Goal: Answer question/provide support: Share knowledge or assist other users

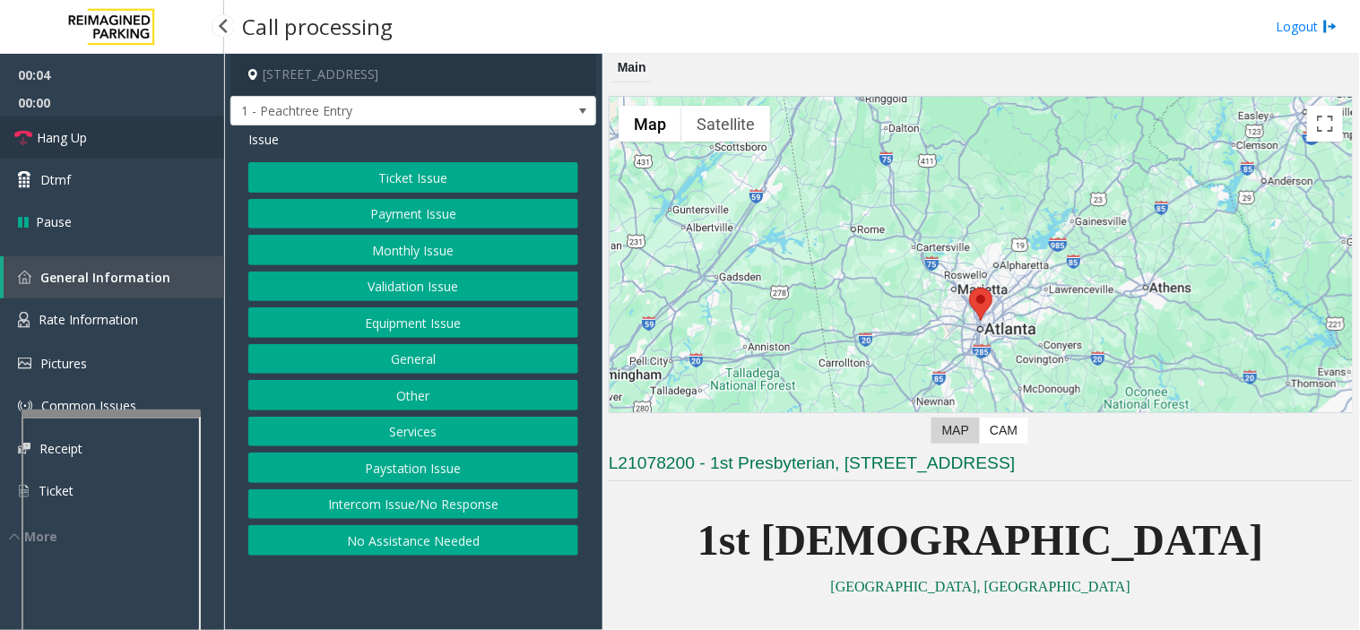
click at [148, 137] on link "Hang Up" at bounding box center [112, 138] width 224 height 42
click at [344, 540] on button "No Assistance Needed" at bounding box center [413, 540] width 330 height 30
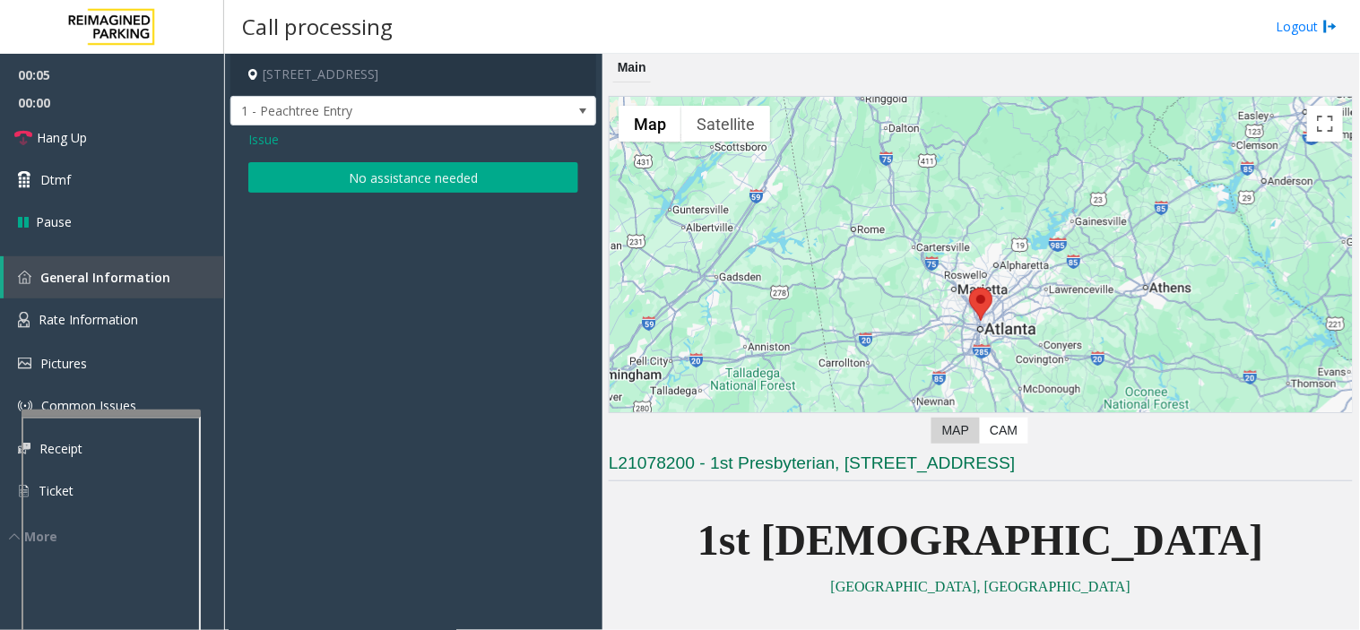
click at [326, 163] on button "No assistance needed" at bounding box center [413, 177] width 330 height 30
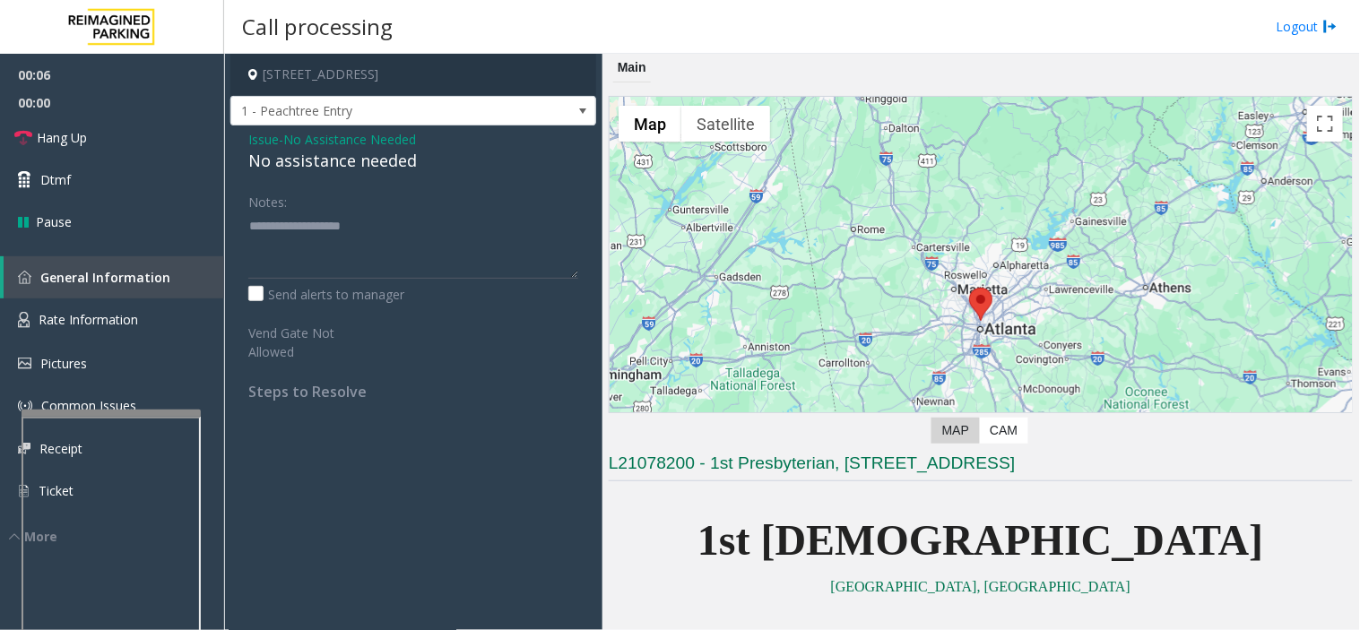
click at [315, 159] on div "No assistance needed" at bounding box center [413, 161] width 330 height 24
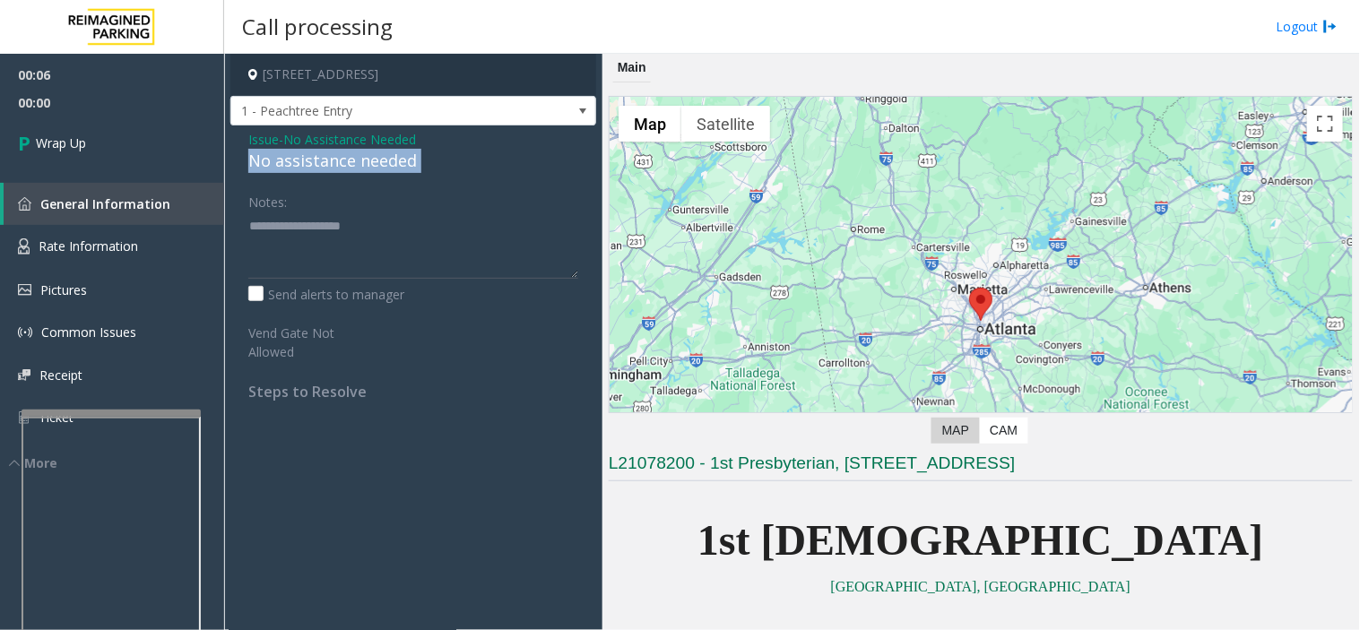
click at [315, 159] on div "No assistance needed" at bounding box center [413, 161] width 330 height 24
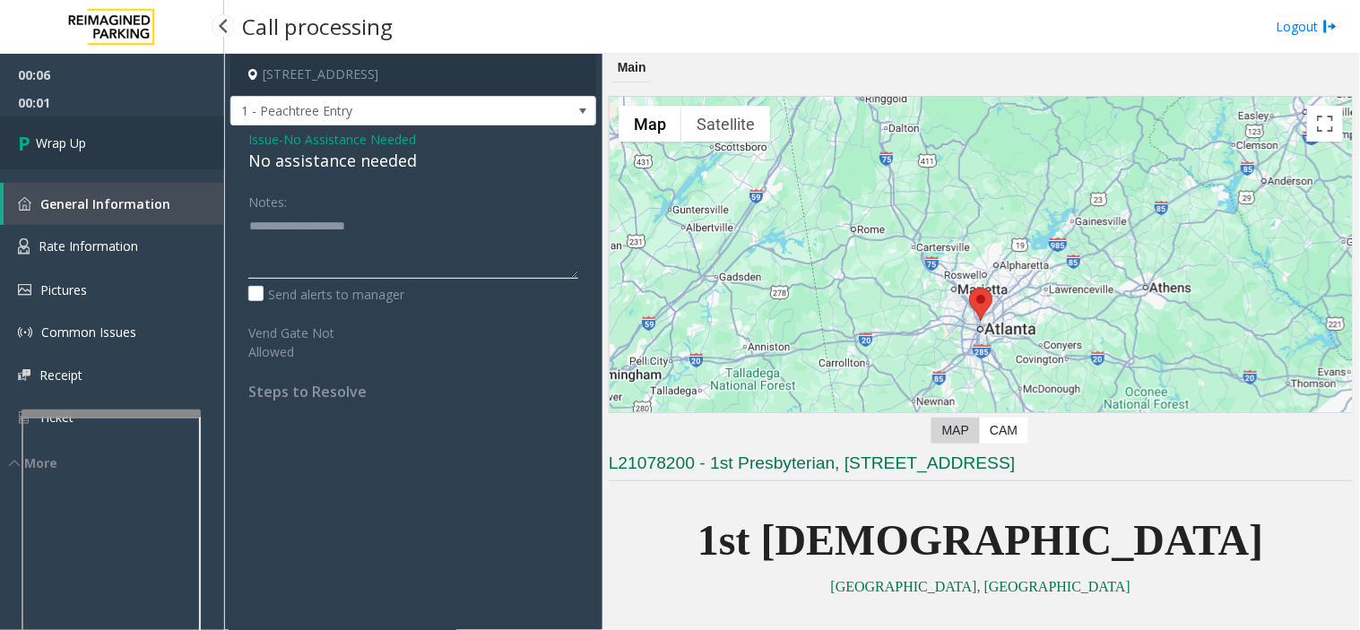
type textarea "**********"
click at [123, 121] on link "Wrap Up" at bounding box center [112, 143] width 224 height 53
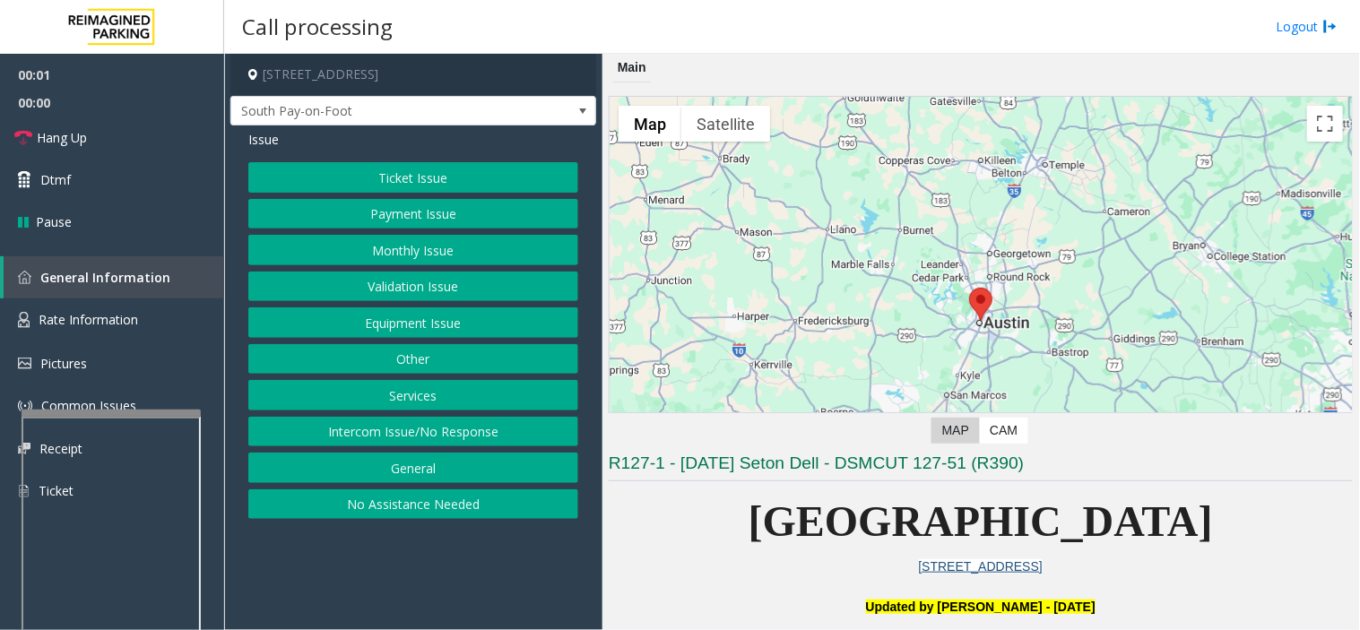
drag, startPoint x: 476, startPoint y: 574, endPoint x: 436, endPoint y: 580, distance: 40.8
drag, startPoint x: 436, startPoint y: 580, endPoint x: 406, endPoint y: 580, distance: 29.6
click at [406, 580] on app-call-processing-form "[STREET_ADDRESS] South Pay-on-Foot Issue Ticket Issue Payment Issue Monthly Iss…" at bounding box center [413, 342] width 378 height 576
drag, startPoint x: 735, startPoint y: 523, endPoint x: 645, endPoint y: 540, distance: 91.1
click at [645, 540] on p "[GEOGRAPHIC_DATA]" at bounding box center [981, 522] width 744 height 69
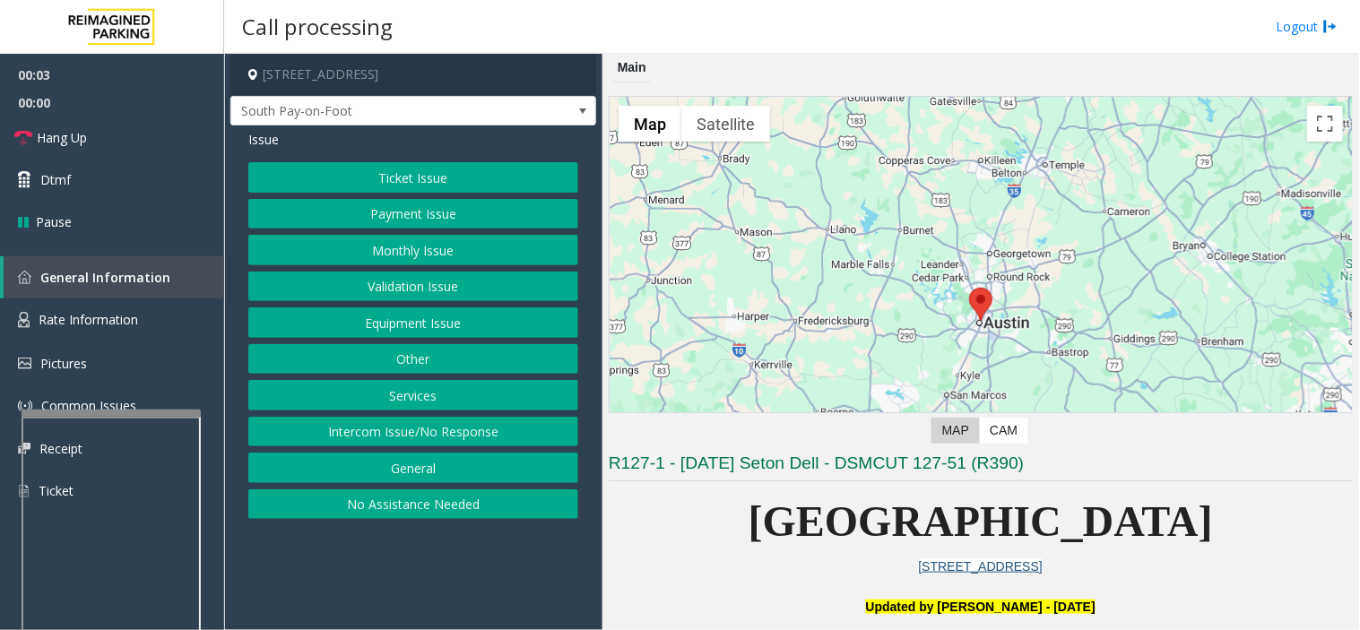
drag, startPoint x: 549, startPoint y: 549, endPoint x: 527, endPoint y: 554, distance: 22.2
click at [527, 554] on app-call-processing-form "[STREET_ADDRESS] South Pay-on-Foot Issue Ticket Issue Payment Issue Monthly Iss…" at bounding box center [413, 342] width 378 height 576
drag, startPoint x: 408, startPoint y: 610, endPoint x: 382, endPoint y: 622, distance: 28.5
click at [382, 622] on app-call-processing-form "[STREET_ADDRESS] South Pay-on-Foot Issue Ticket Issue Payment Issue Monthly Iss…" at bounding box center [413, 342] width 378 height 576
drag, startPoint x: 453, startPoint y: 589, endPoint x: 419, endPoint y: 580, distance: 34.4
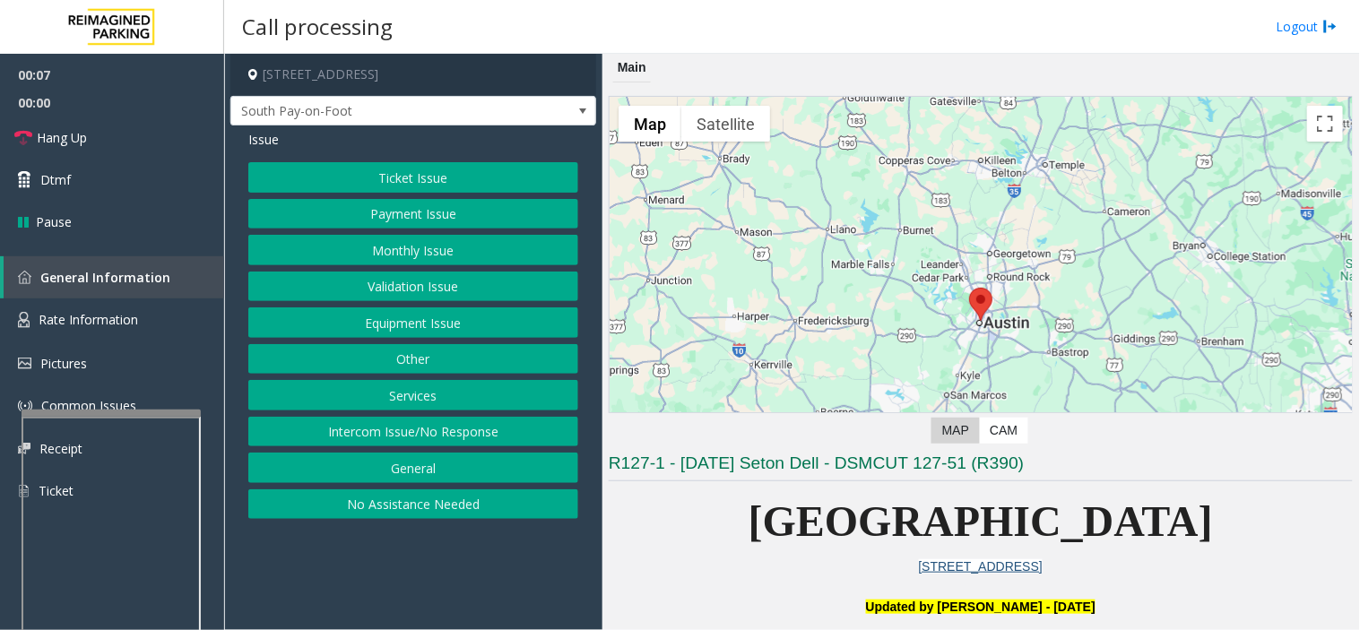
click at [419, 580] on app-call-processing-form "[STREET_ADDRESS] South Pay-on-Foot Issue Ticket Issue Payment Issue Monthly Iss…" at bounding box center [413, 342] width 378 height 576
click at [424, 447] on button "Intercom Issue/No Response" at bounding box center [413, 432] width 330 height 30
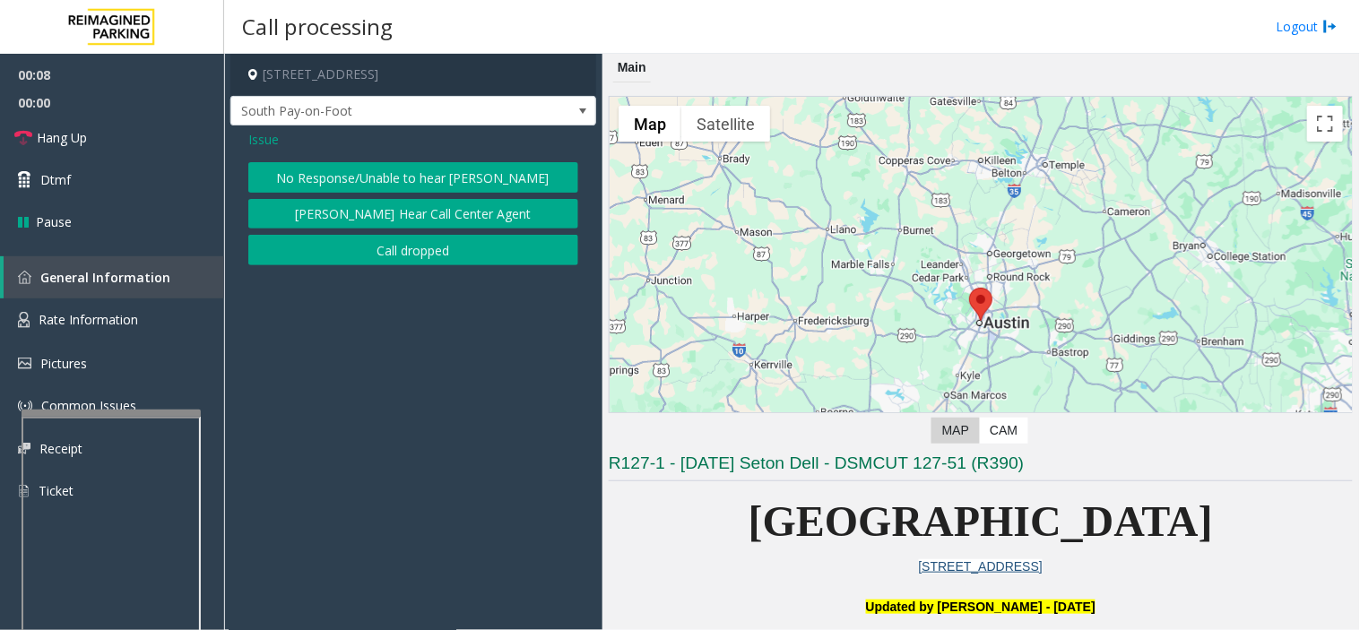
click at [424, 434] on app-call-processing-form "[STREET_ADDRESS] South Pay-on-Foot Issue No Response/Unable to hear [PERSON_NAM…" at bounding box center [413, 342] width 378 height 576
click at [285, 170] on button "No Response/Unable to hear [PERSON_NAME]" at bounding box center [413, 177] width 330 height 30
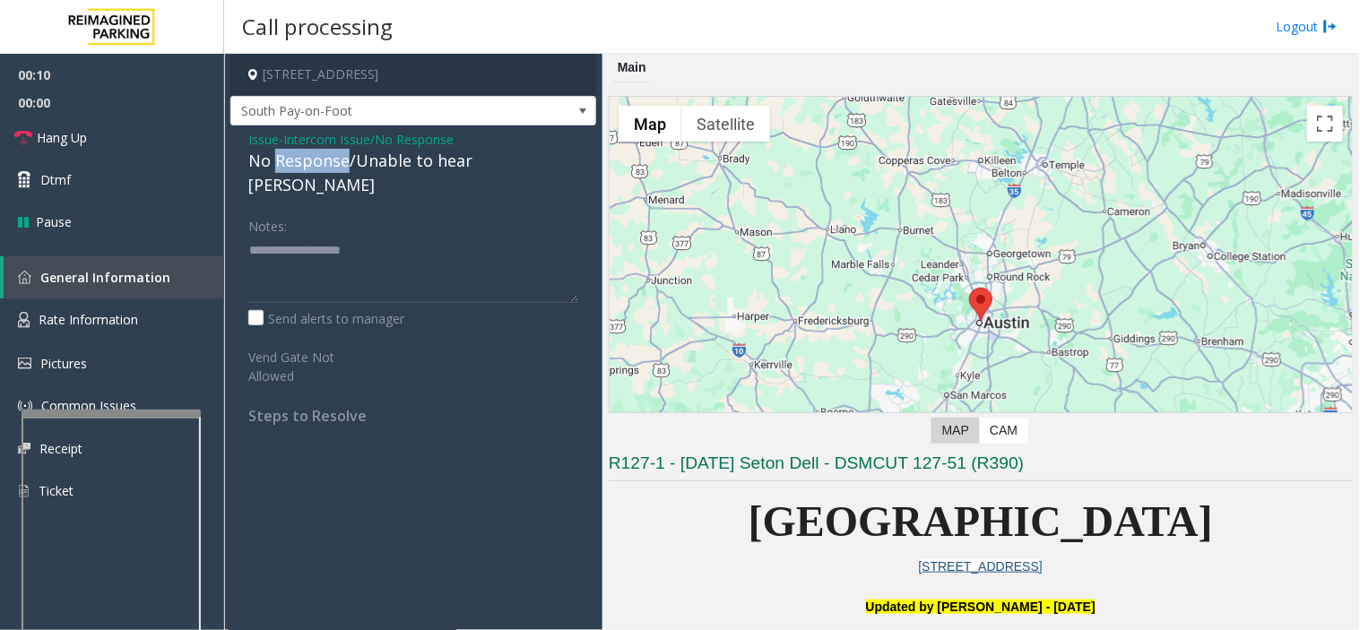
click at [287, 168] on div "No Response/Unable to hear [PERSON_NAME]" at bounding box center [413, 173] width 330 height 48
click at [467, 264] on textarea at bounding box center [413, 269] width 330 height 67
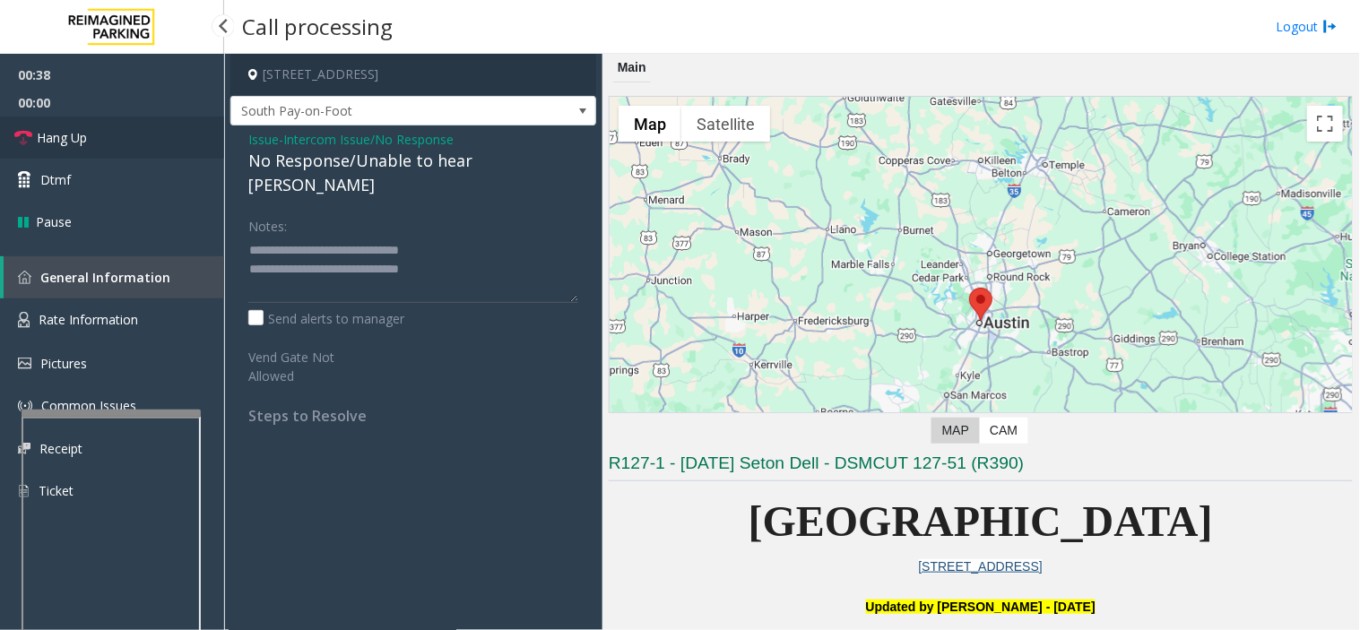
click at [158, 125] on link "Hang Up" at bounding box center [112, 138] width 224 height 42
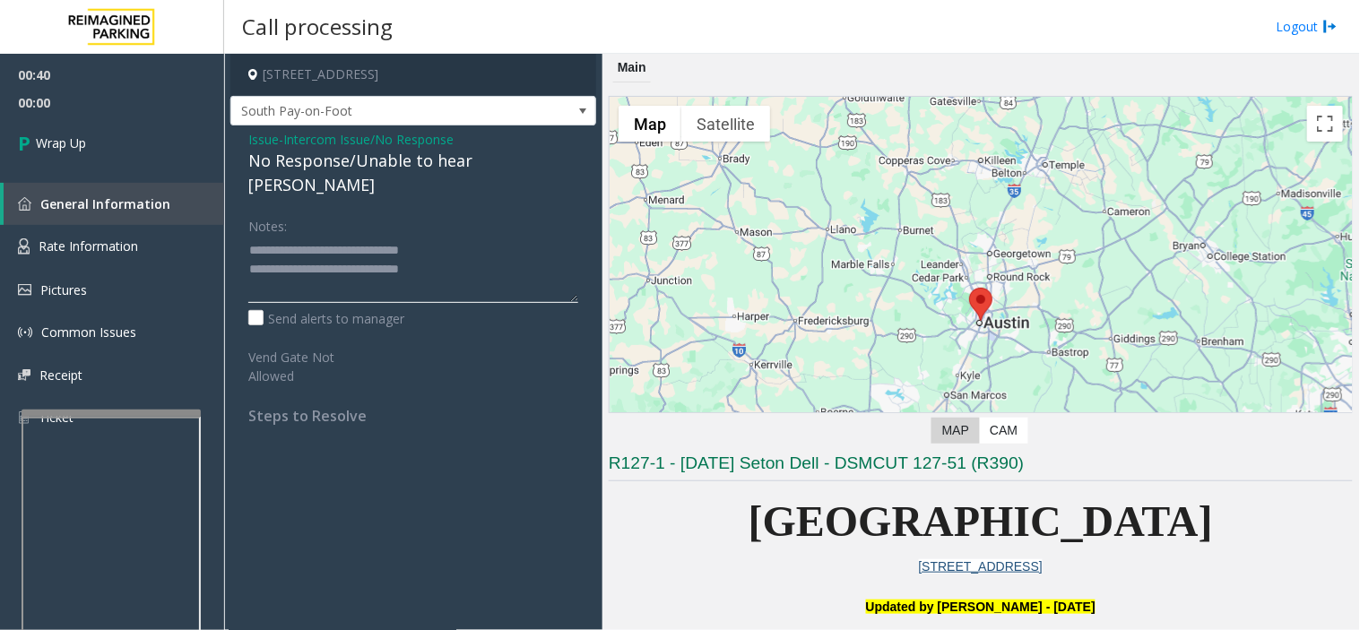
click at [518, 248] on textarea at bounding box center [413, 269] width 330 height 67
type textarea "**********"
click at [158, 140] on link "Wrap Up" at bounding box center [112, 143] width 224 height 53
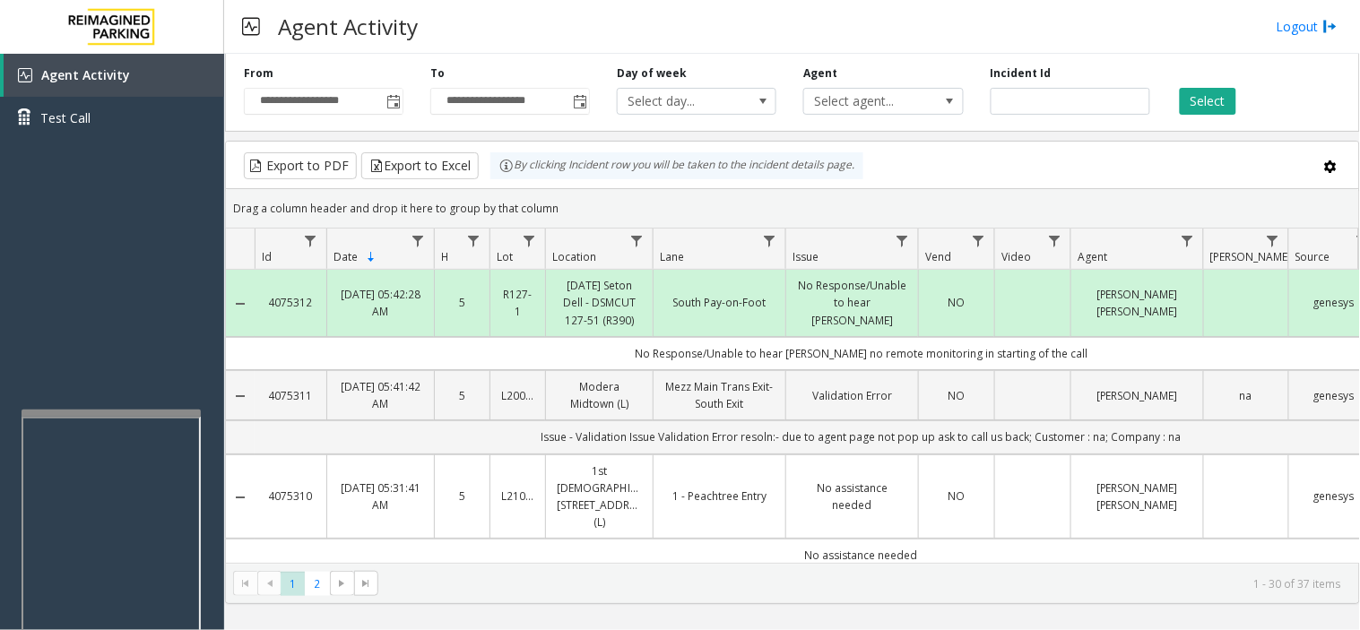
drag, startPoint x: 530, startPoint y: 36, endPoint x: 493, endPoint y: 47, distance: 38.3
drag, startPoint x: 493, startPoint y: 47, endPoint x: 467, endPoint y: 7, distance: 47.2
click at [488, 34] on div "Agent Activity Logout" at bounding box center [792, 27] width 1136 height 54
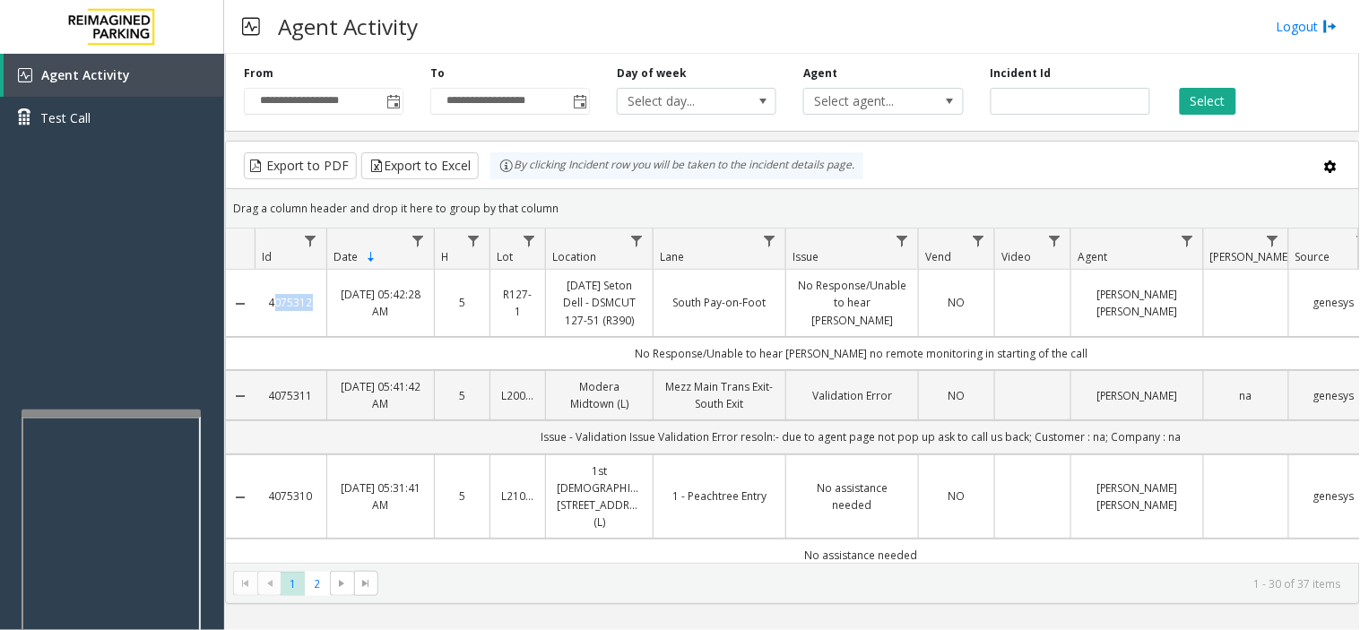
copy link "4075312"
drag, startPoint x: 319, startPoint y: 307, endPoint x: 258, endPoint y: 308, distance: 61.0
click at [258, 308] on tr "4075312 [DATE] 05:42:28 AM 5 R127-1 [DATE] Seton Dell - DSMCUT 127-51 (R390) So…" at bounding box center [846, 303] width 1241 height 67
click at [130, 274] on div "Agent Activity Test Call" at bounding box center [112, 369] width 224 height 630
drag, startPoint x: 122, startPoint y: 375, endPoint x: 108, endPoint y: 383, distance: 15.7
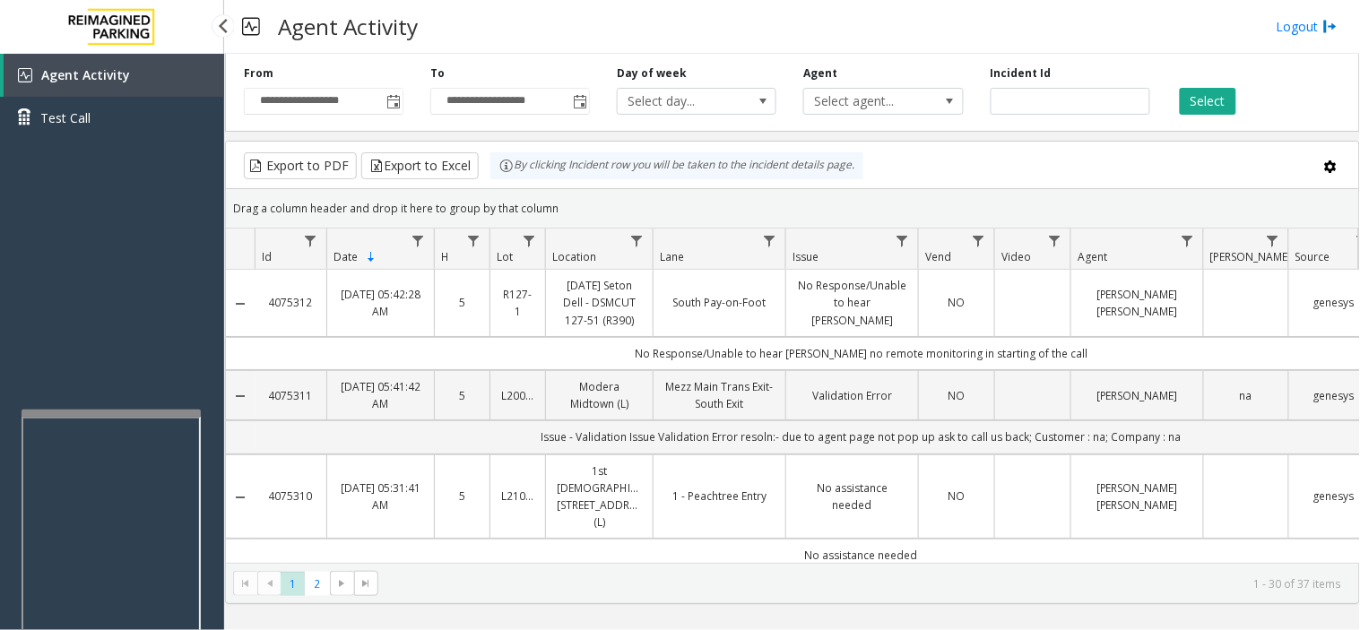
click at [108, 383] on div "Agent Activity Test Call" at bounding box center [112, 369] width 224 height 630
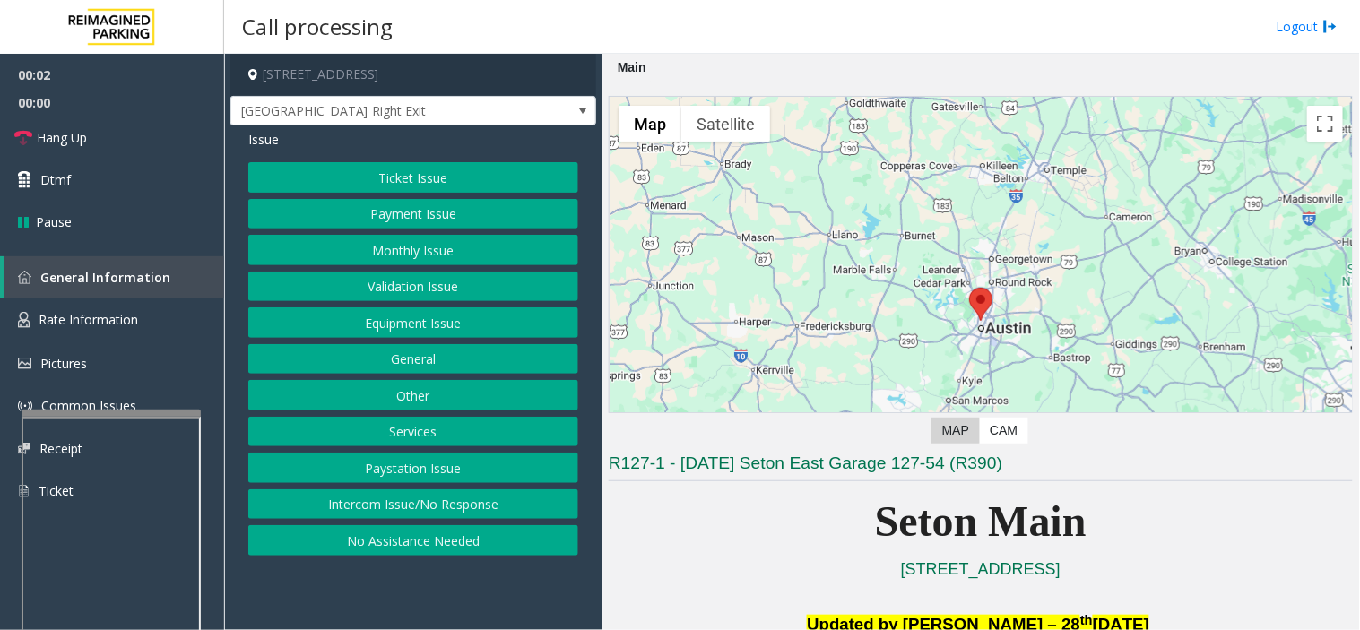
scroll to position [298, 0]
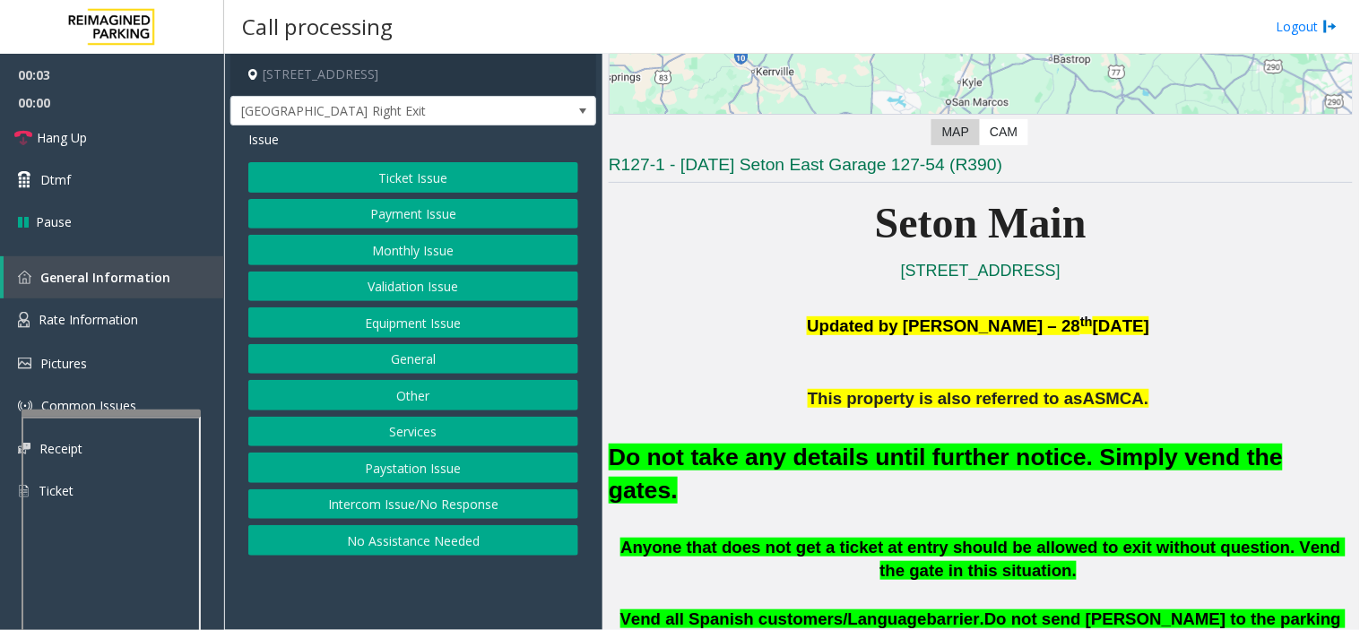
click at [473, 279] on button "Validation Issue" at bounding box center [413, 287] width 330 height 30
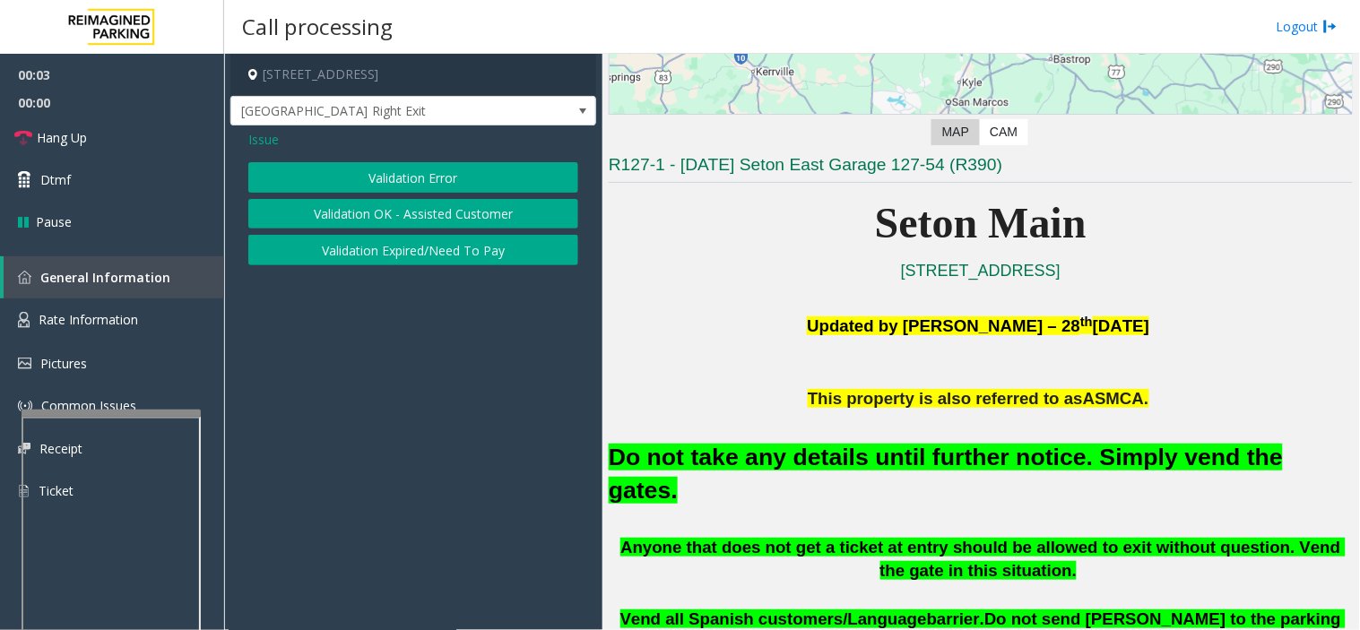
click at [473, 281] on app-call-processing-form "[STREET_ADDRESS][GEOGRAPHIC_DATA] Right Exit Issue Validation Error Validation …" at bounding box center [413, 342] width 378 height 576
click at [267, 136] on span "Issue" at bounding box center [263, 139] width 30 height 19
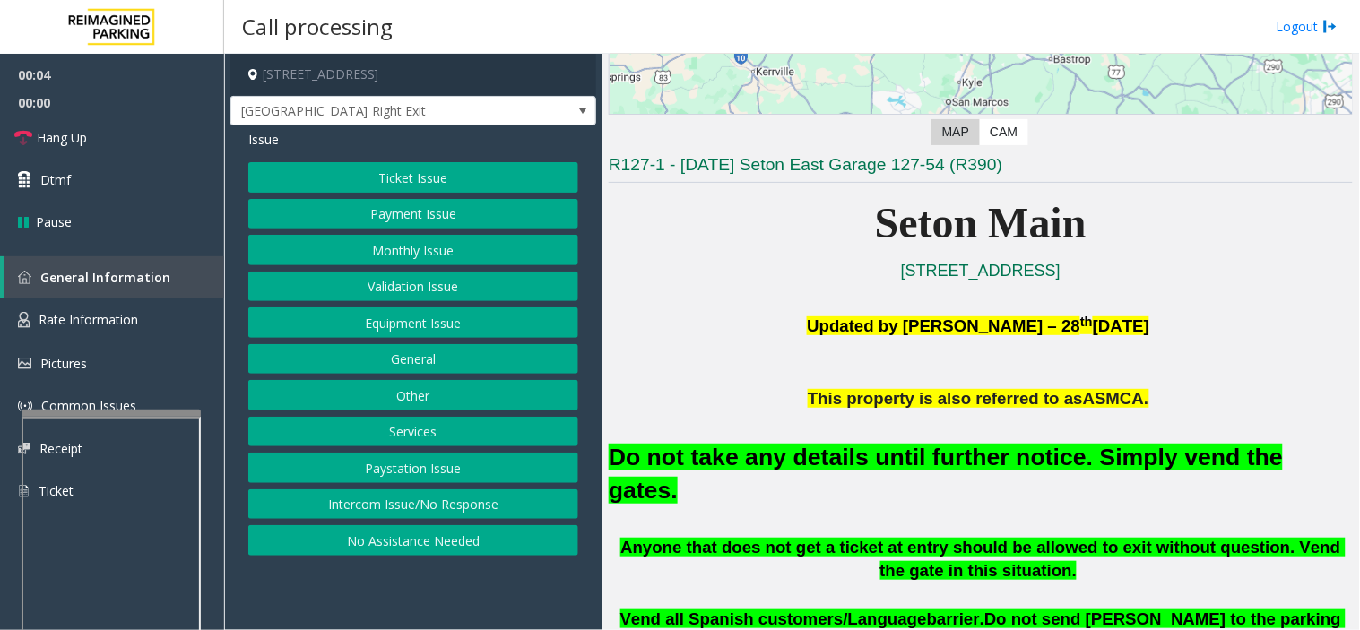
click at [385, 320] on button "Equipment Issue" at bounding box center [413, 322] width 330 height 30
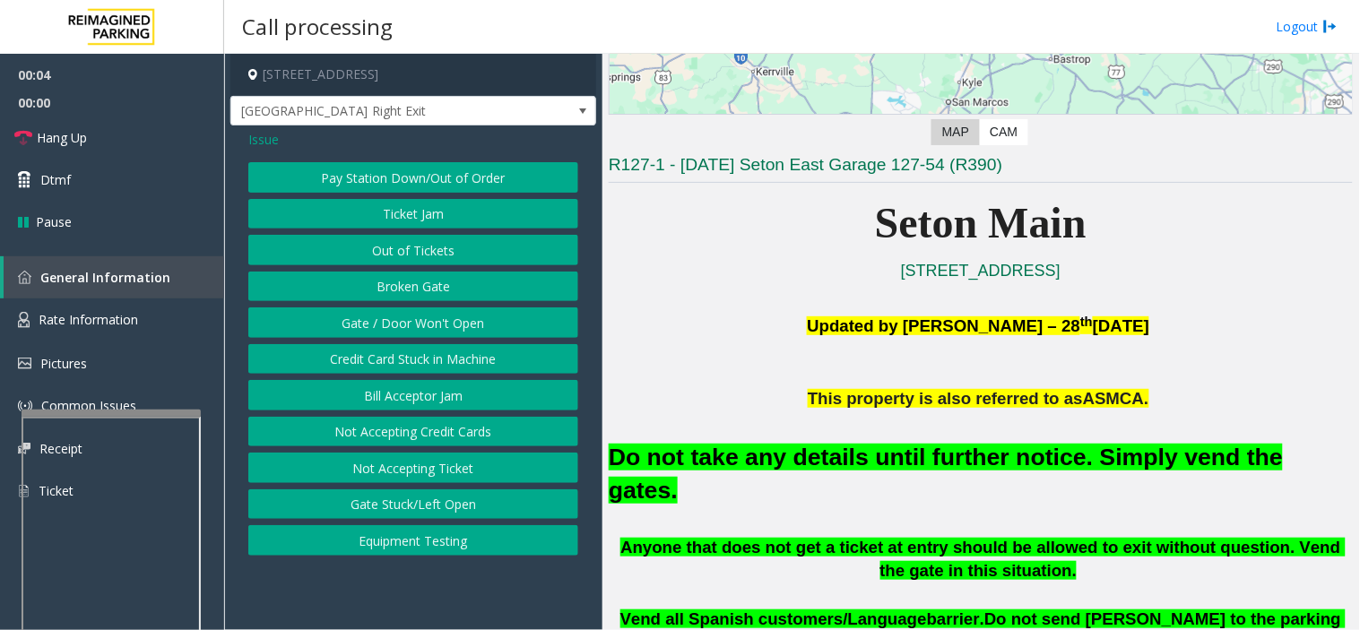
click at [385, 320] on button "Gate / Door Won't Open" at bounding box center [413, 322] width 330 height 30
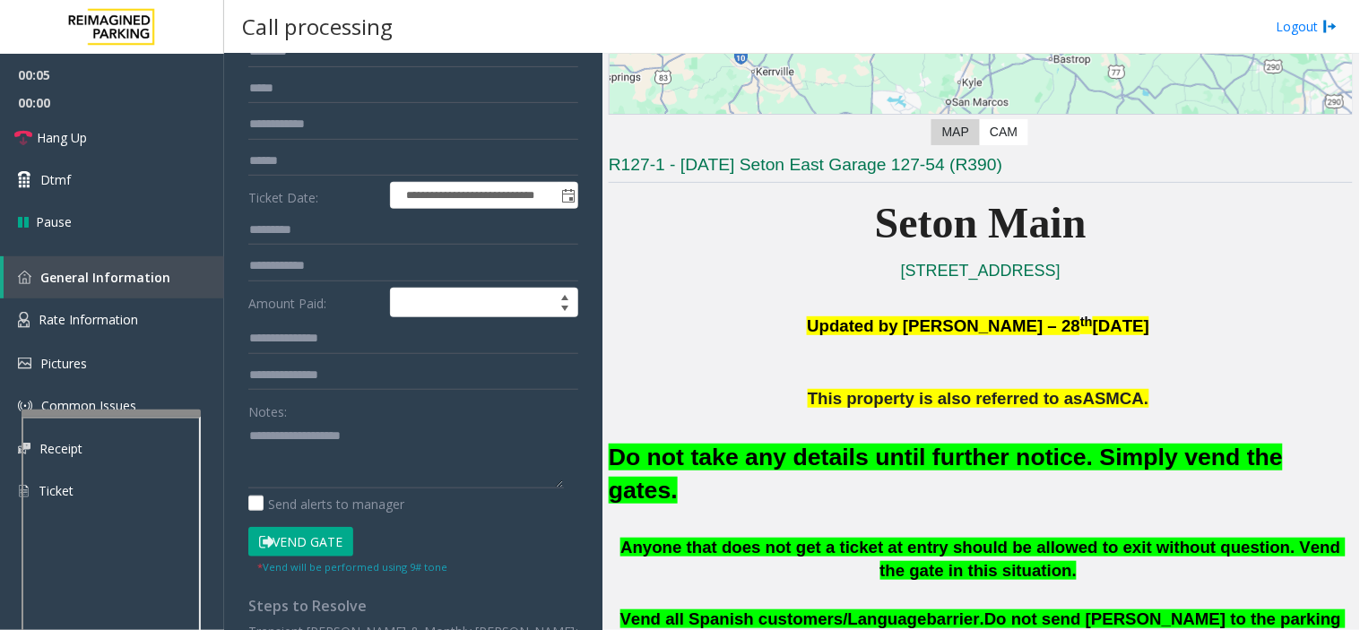
scroll to position [385, 0]
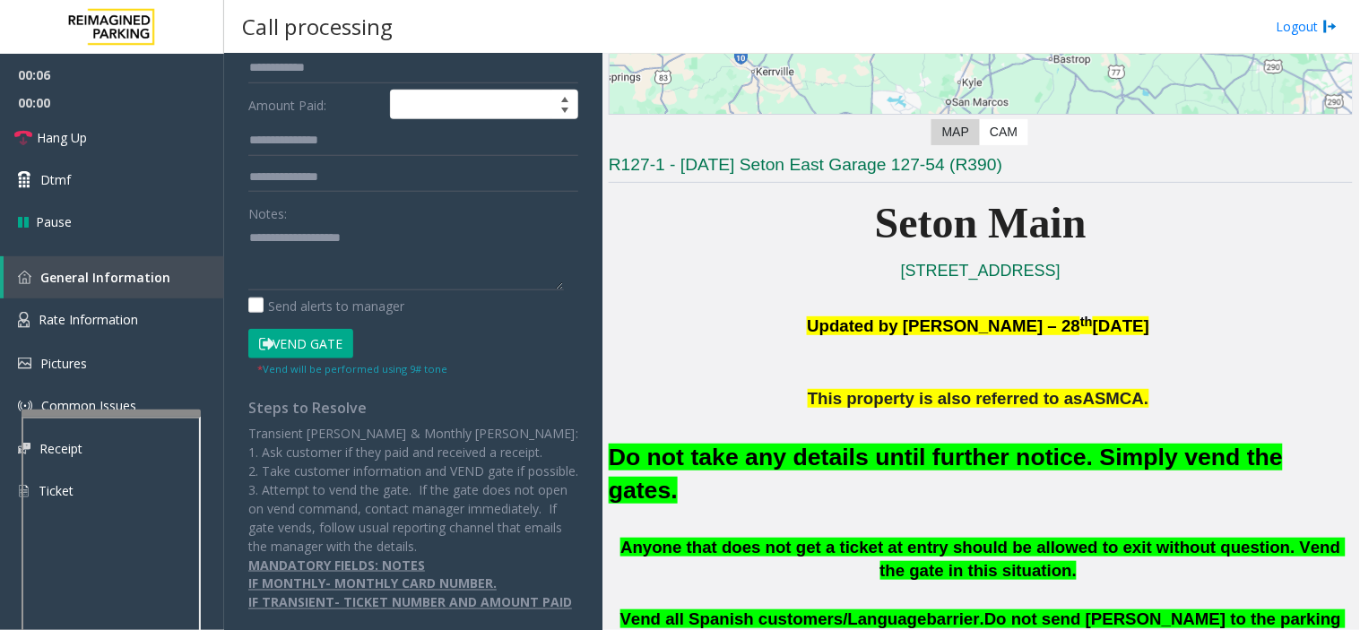
click at [326, 329] on button "Vend Gate" at bounding box center [300, 344] width 105 height 30
click at [783, 448] on font "Do not take any details until further notice. Simply vend the gates." at bounding box center [946, 474] width 674 height 60
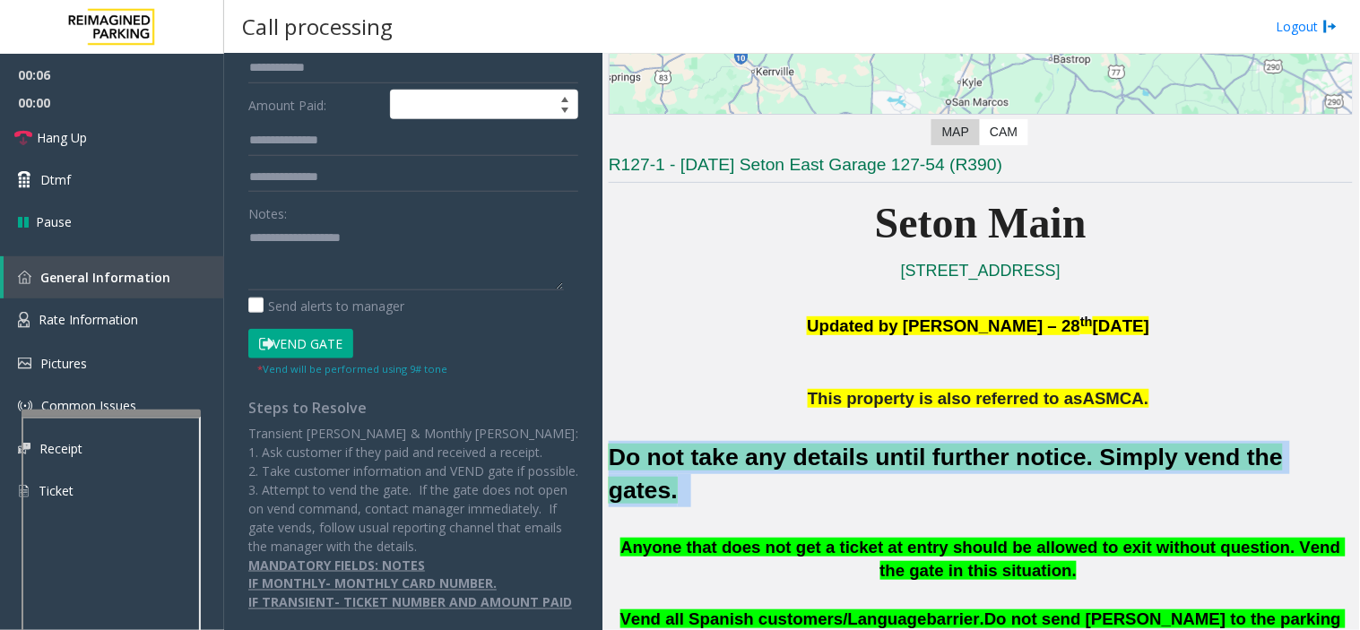
click at [783, 448] on font "Do not take any details until further notice. Simply vend the gates." at bounding box center [946, 474] width 674 height 60
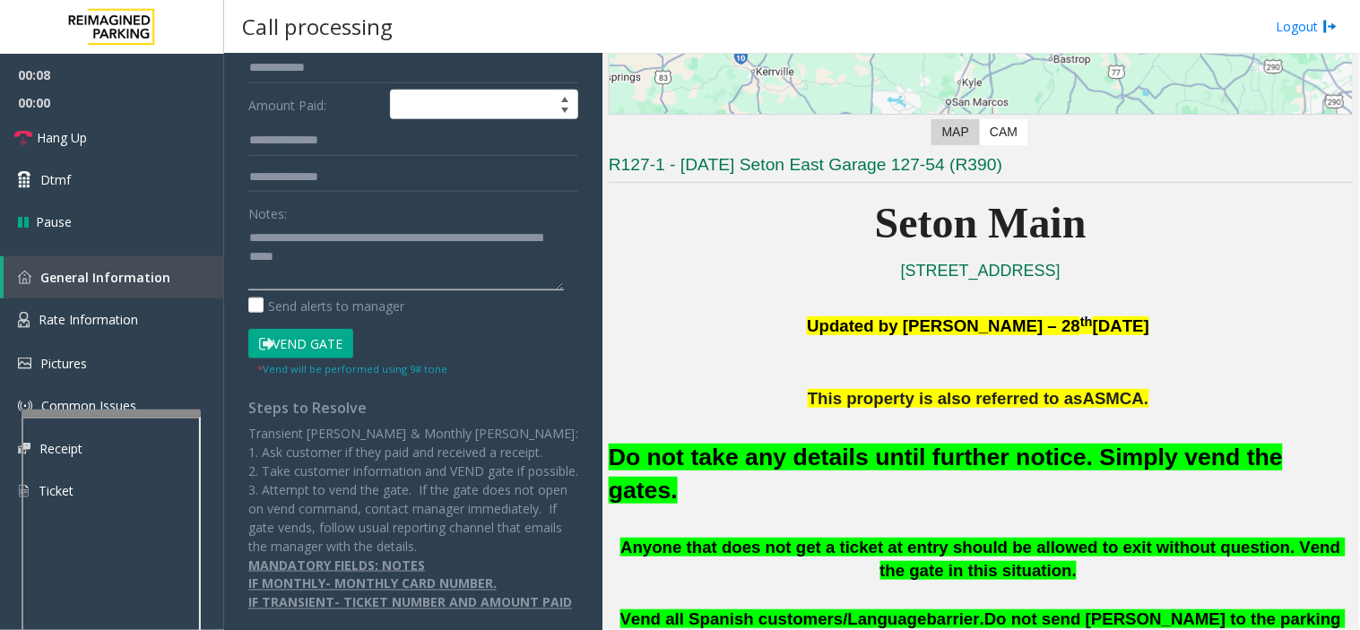
type textarea "**********"
click at [652, 335] on p "Updated by [PERSON_NAME] – [DATE]" at bounding box center [981, 336] width 744 height 53
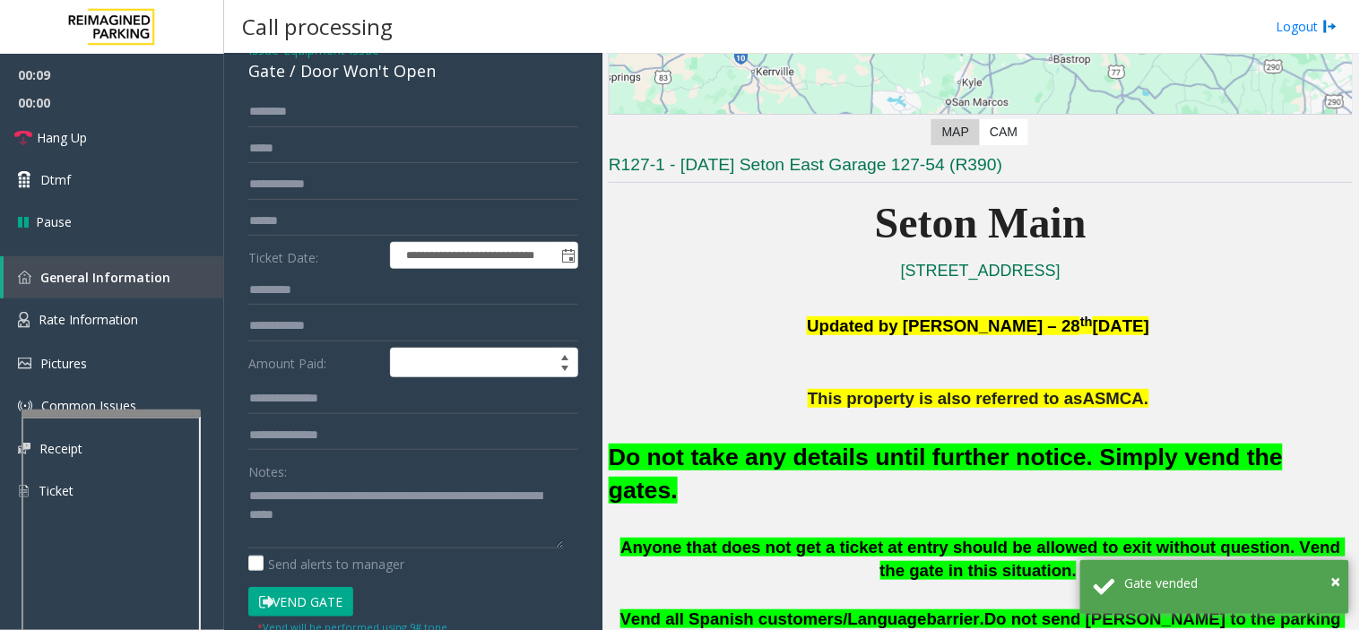
scroll to position [0, 0]
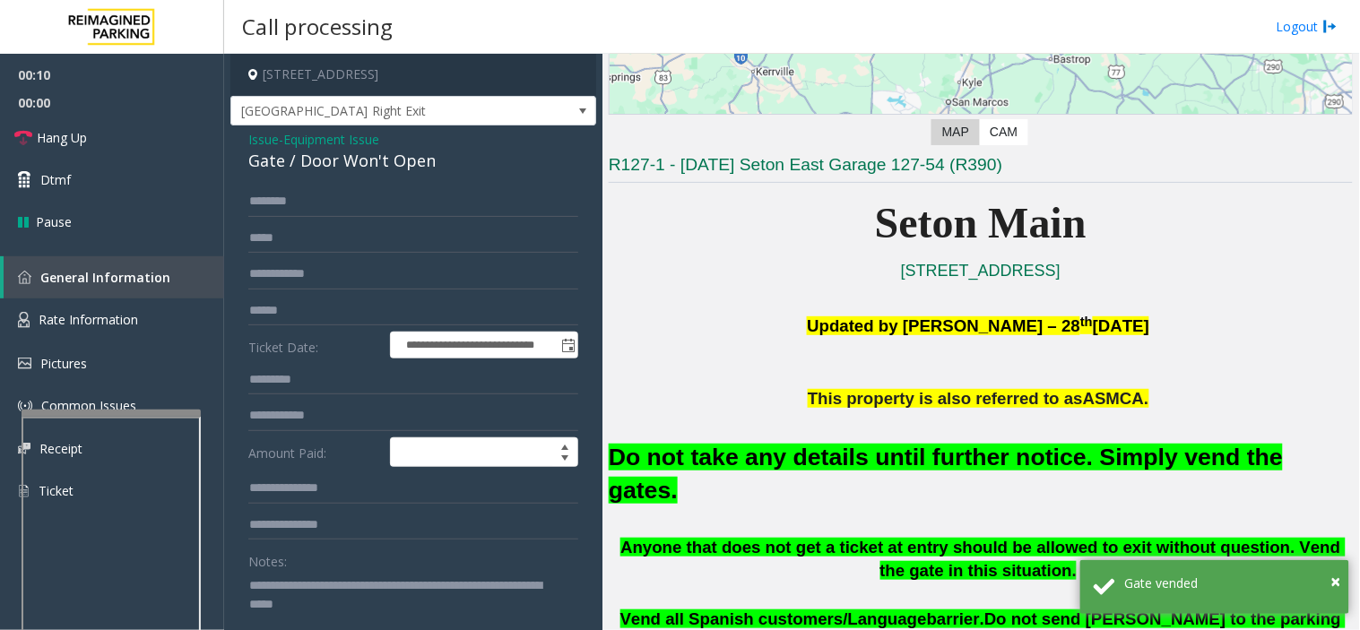
drag, startPoint x: 724, startPoint y: 336, endPoint x: 724, endPoint y: 351, distance: 15.2
drag, startPoint x: 724, startPoint y: 351, endPoint x: 663, endPoint y: 384, distance: 69.0
click at [696, 397] on p "This property is also referred to as ASMCA." at bounding box center [981, 399] width 744 height 24
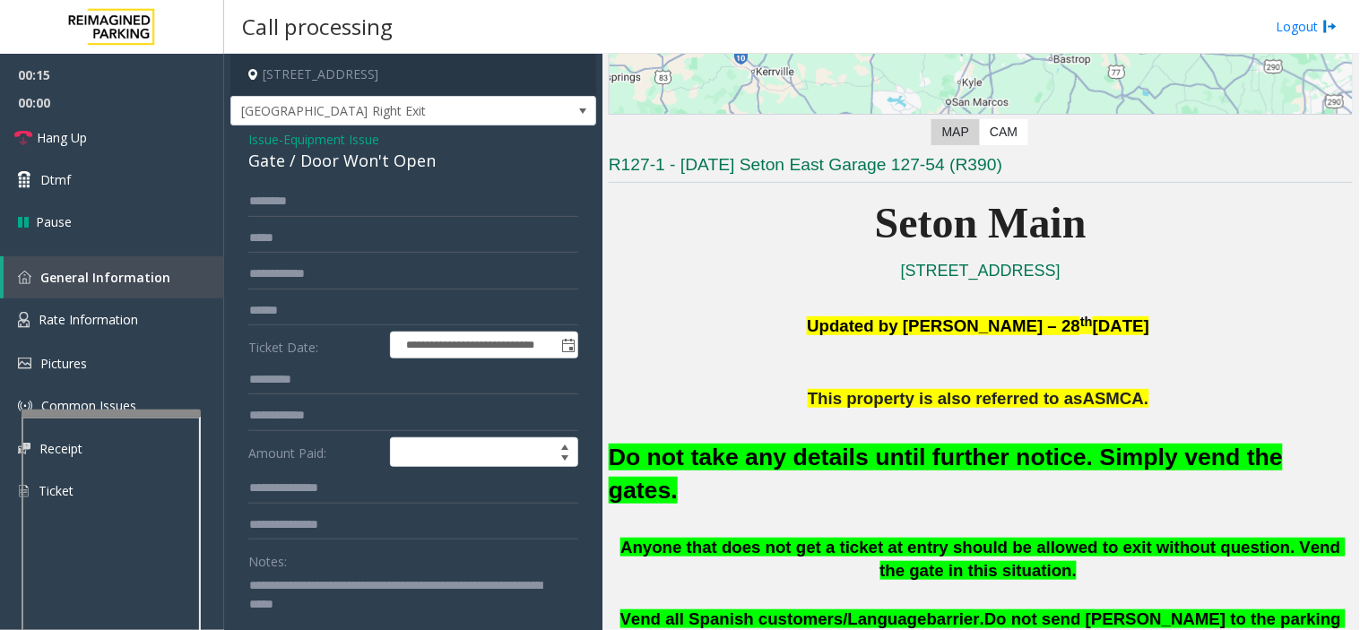
click at [731, 457] on font "Do not take any details until further notice. Simply vend the gates." at bounding box center [946, 474] width 674 height 60
click at [731, 454] on font "Do not take any details until further notice. Simply vend the gates." at bounding box center [946, 474] width 674 height 60
drag, startPoint x: 687, startPoint y: 506, endPoint x: 687, endPoint y: 495, distance: 11.7
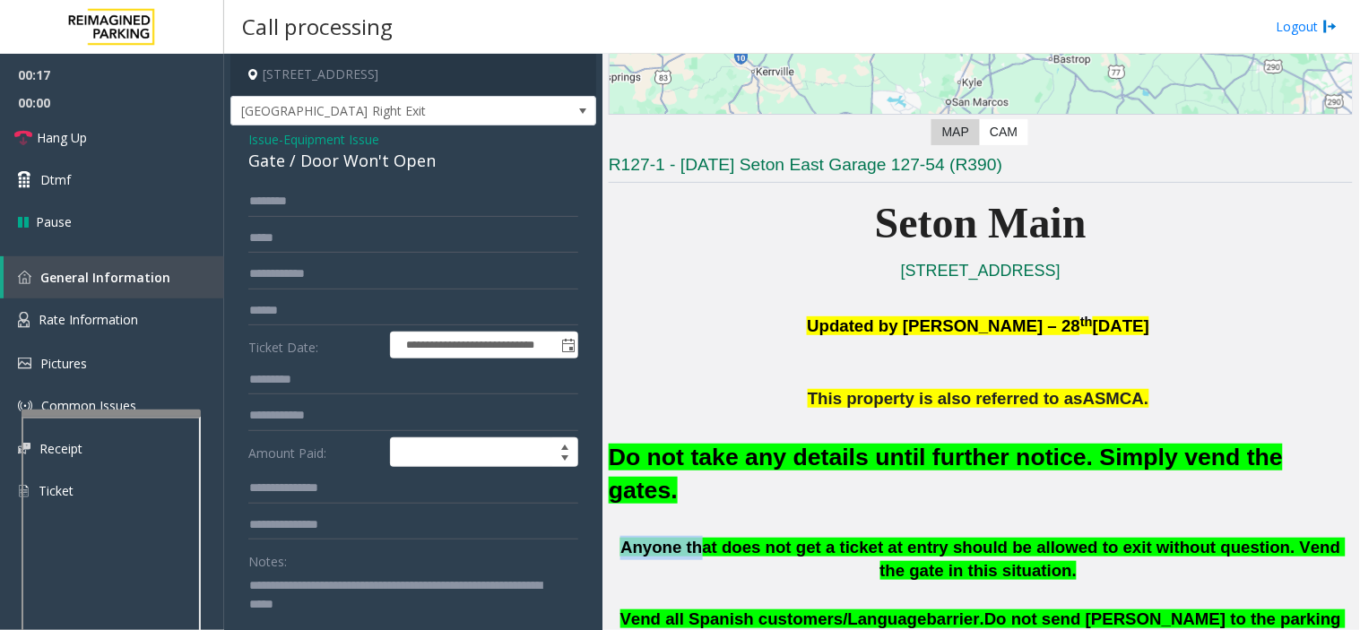
click at [687, 495] on div "Do not take any details until further notice. Simply vend the gates." at bounding box center [981, 473] width 744 height 125
click at [704, 448] on font "Do not take any details until further notice. Simply vend the gates." at bounding box center [946, 474] width 674 height 60
click at [165, 145] on link "Hang Up" at bounding box center [112, 138] width 224 height 42
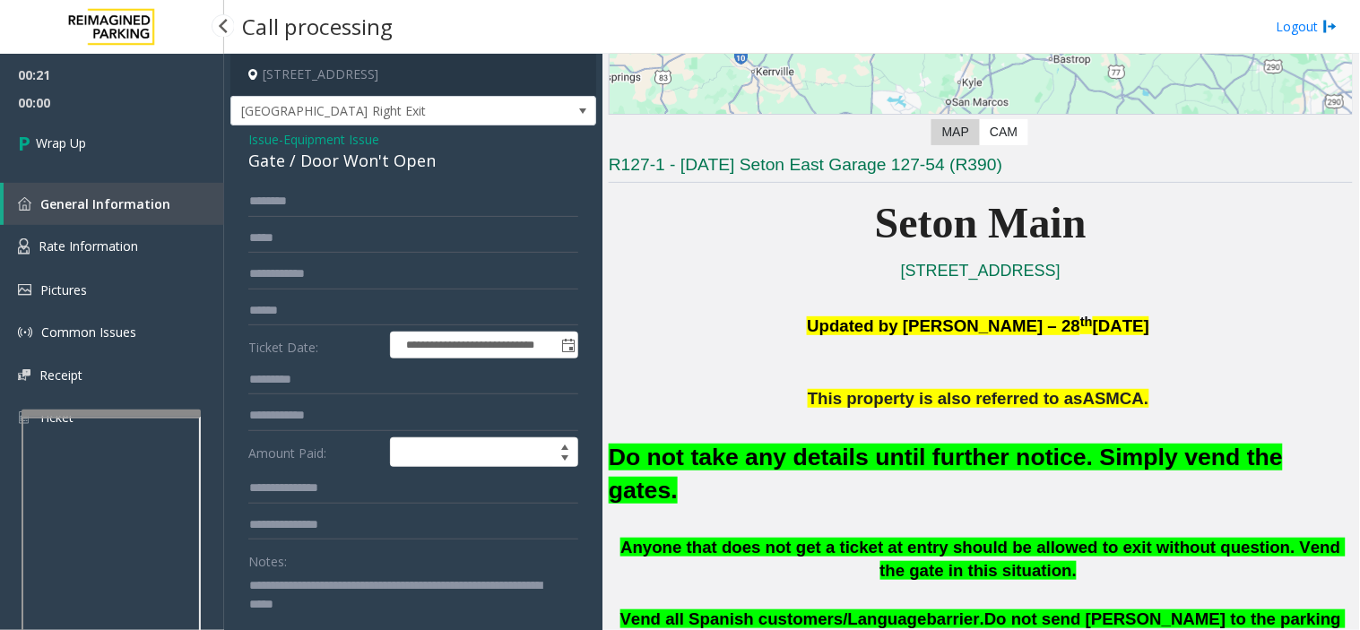
click at [174, 138] on link "Wrap Up" at bounding box center [112, 143] width 224 height 53
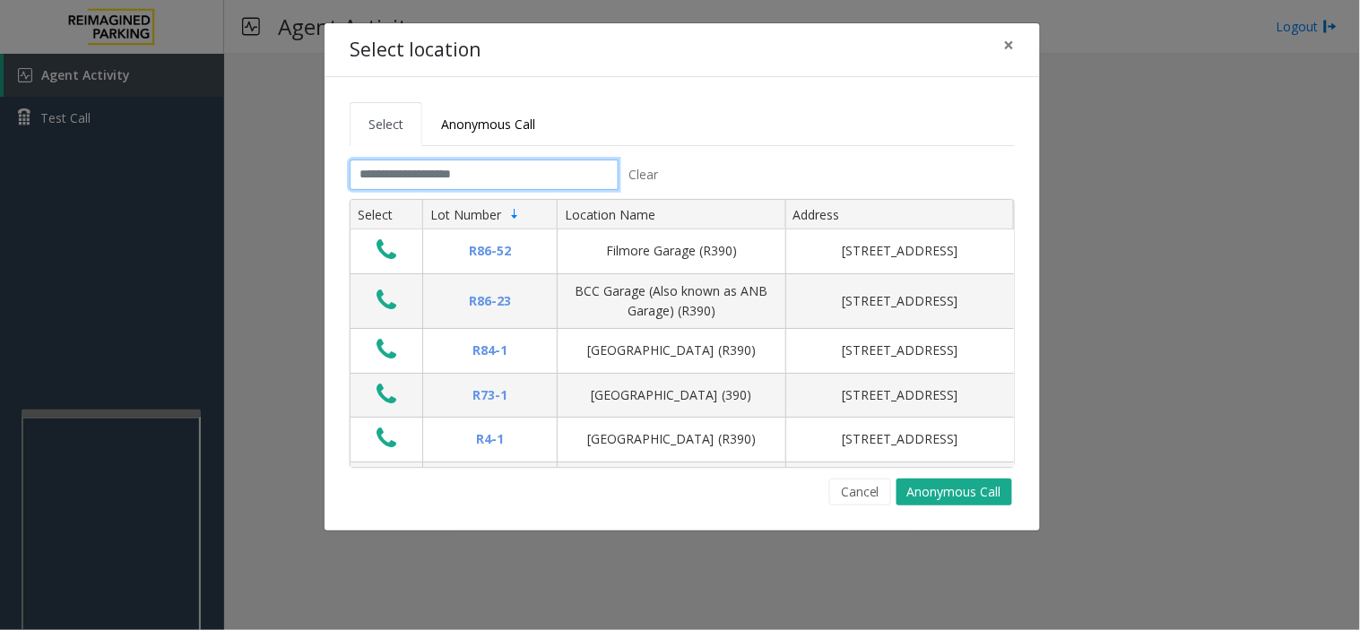
click at [563, 169] on input "text" at bounding box center [484, 175] width 269 height 30
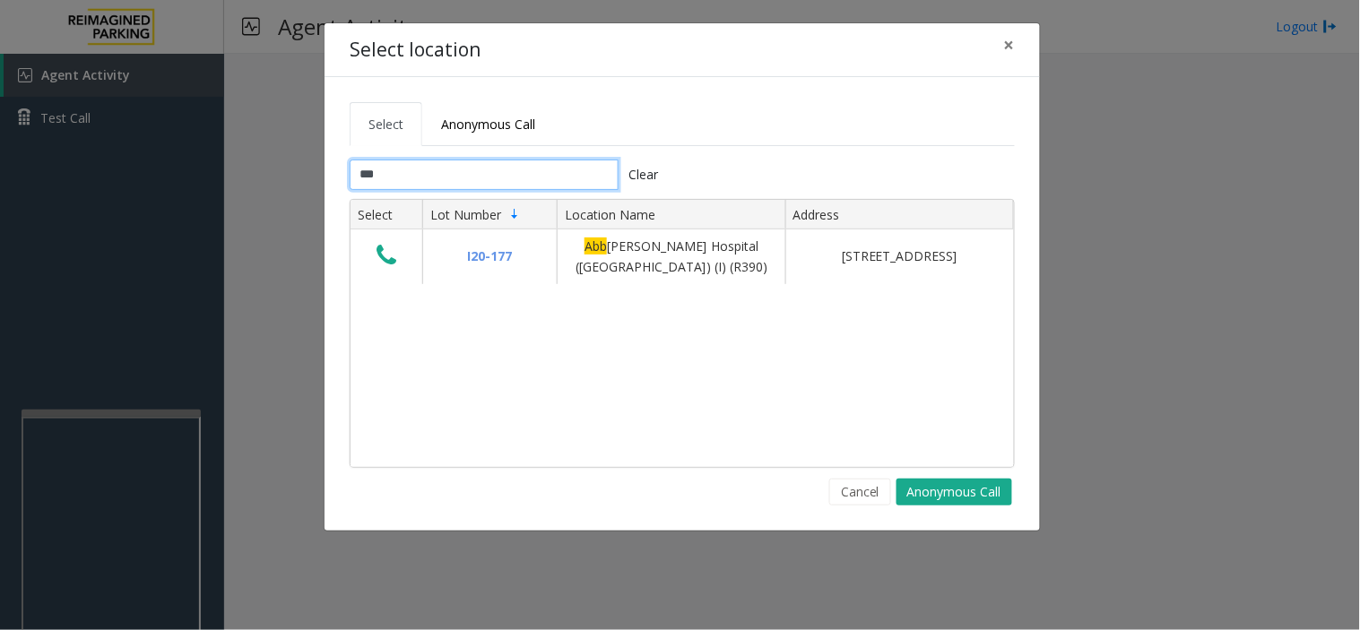
type input "***"
drag, startPoint x: 668, startPoint y: 91, endPoint x: 603, endPoint y: 122, distance: 71.4
drag, startPoint x: 603, startPoint y: 122, endPoint x: 584, endPoint y: 127, distance: 19.6
click at [584, 127] on ul "Select Anonymous Call" at bounding box center [682, 124] width 665 height 44
drag, startPoint x: 391, startPoint y: 264, endPoint x: 1007, endPoint y: 254, distance: 615.9
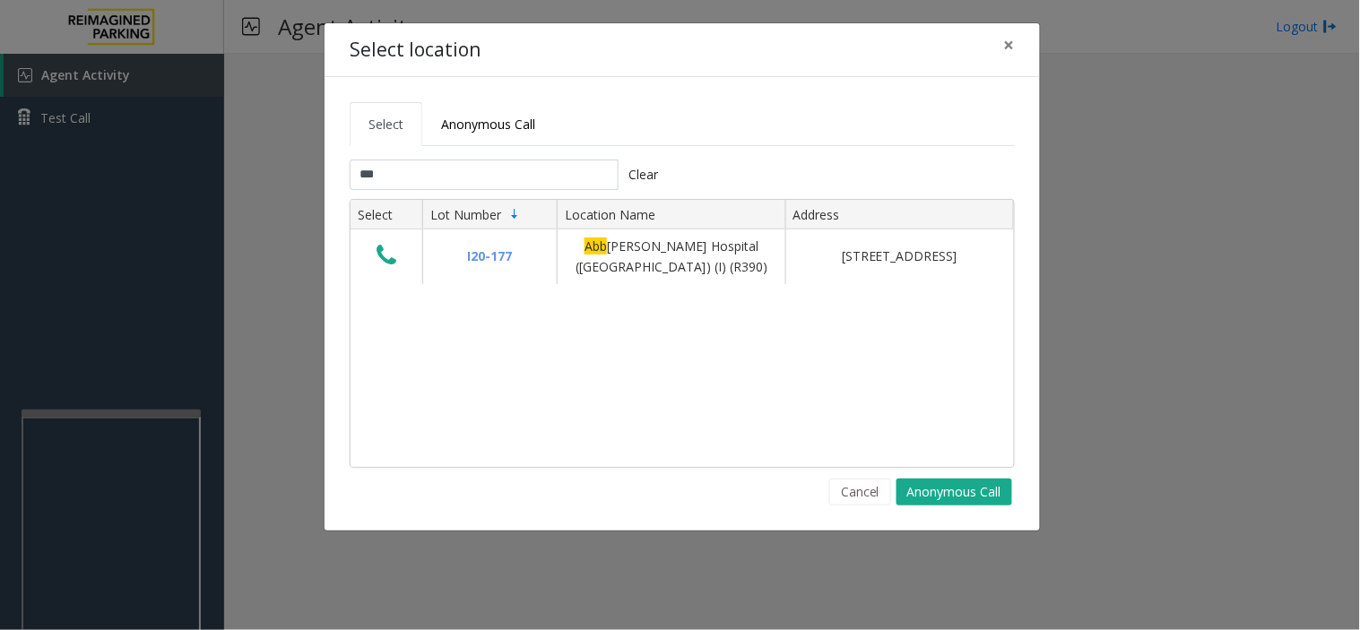
click at [391, 264] on icon "Data table" at bounding box center [386, 255] width 20 height 25
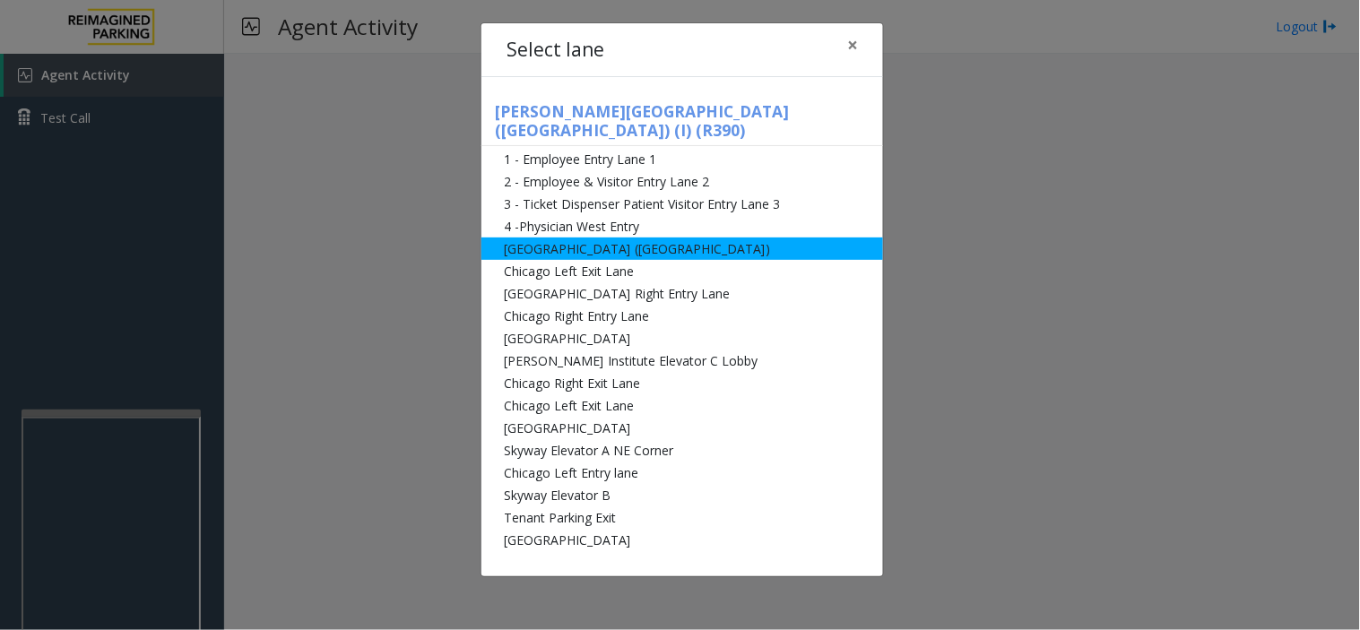
click at [672, 238] on li "[GEOGRAPHIC_DATA] ([GEOGRAPHIC_DATA])" at bounding box center [682, 249] width 402 height 22
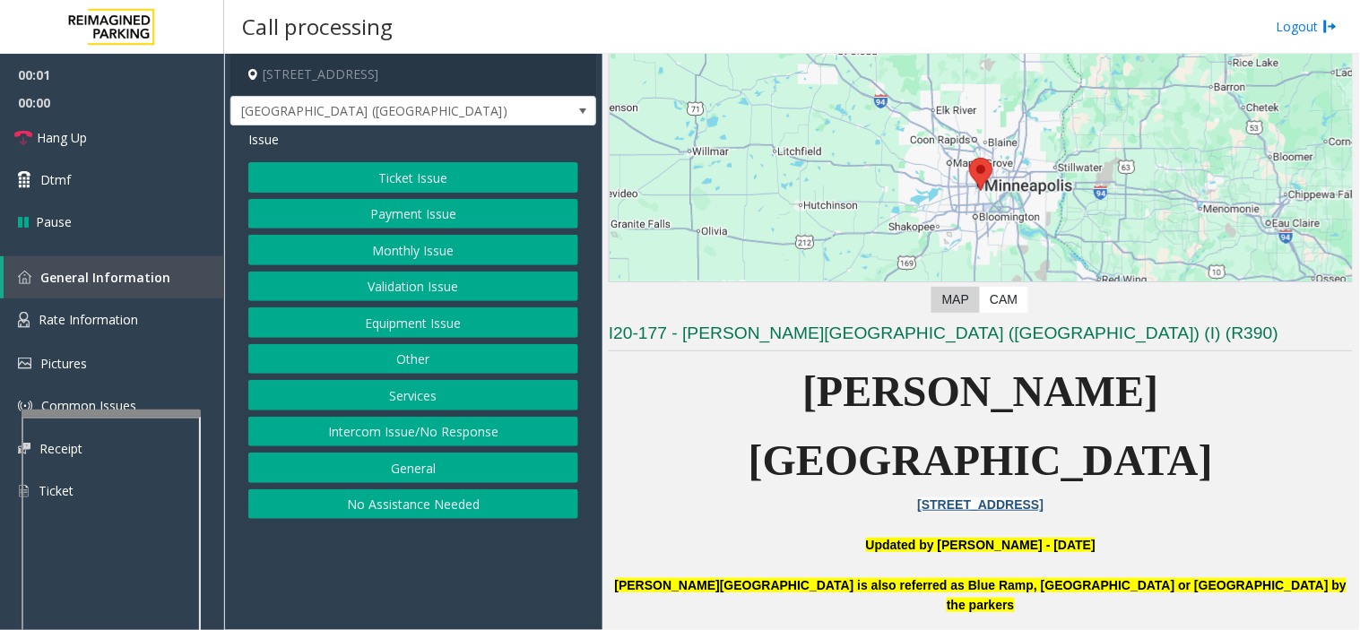
scroll to position [398, 0]
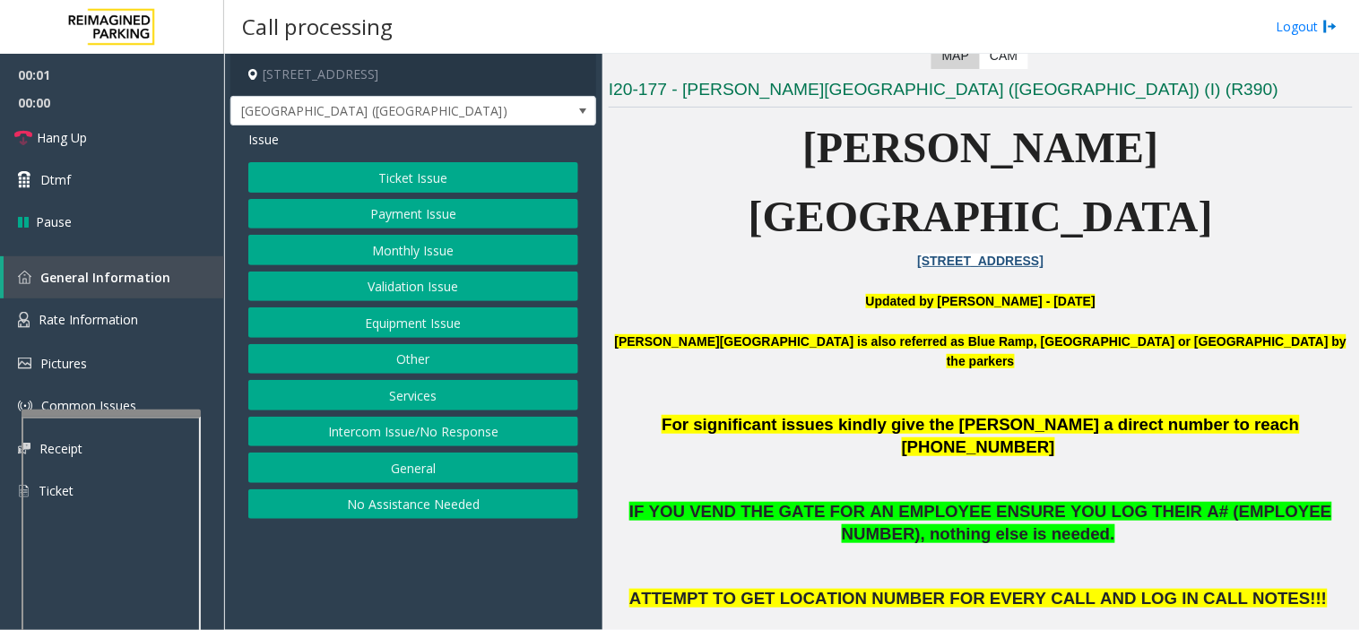
drag, startPoint x: 759, startPoint y: 493, endPoint x: 748, endPoint y: 497, distance: 12.5
click at [748, 588] on p "ATTEMPT TO GET LOCATION NUMBER FOR EVERY CALL AND LOG IN CALL NOTES!!!" at bounding box center [981, 621] width 744 height 66
click at [521, 327] on button "Equipment Issue" at bounding box center [413, 322] width 330 height 30
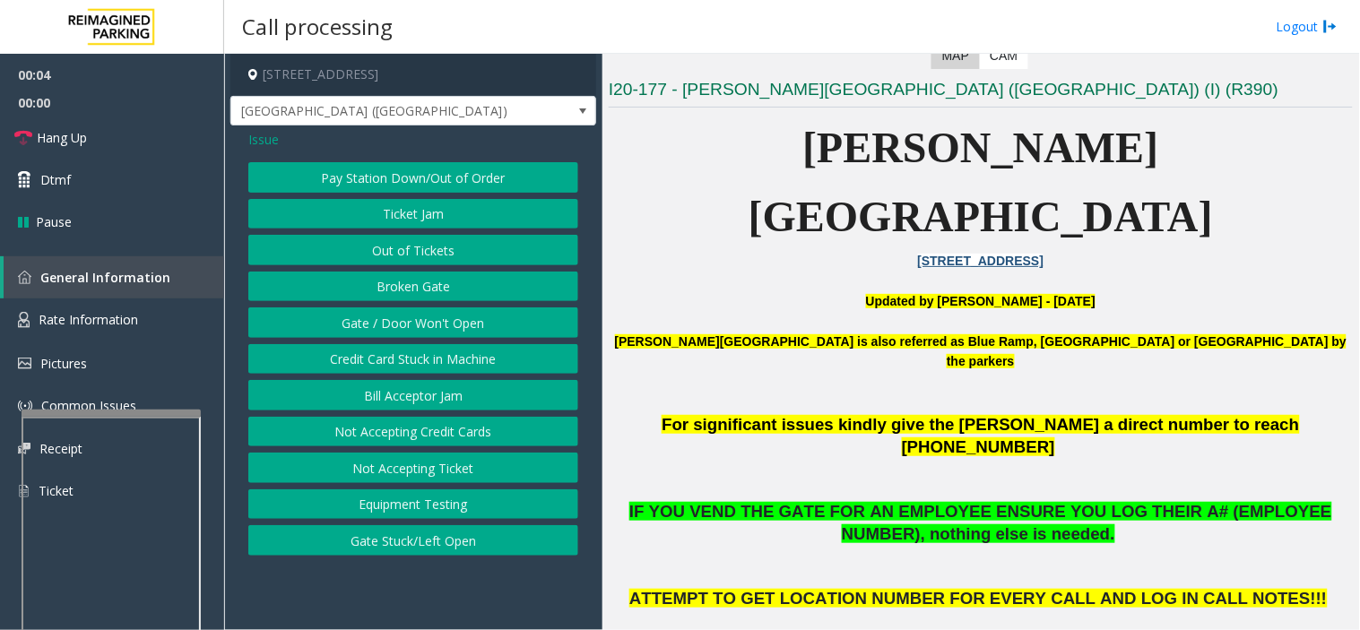
click at [412, 324] on button "Gate / Door Won't Open" at bounding box center [413, 322] width 330 height 30
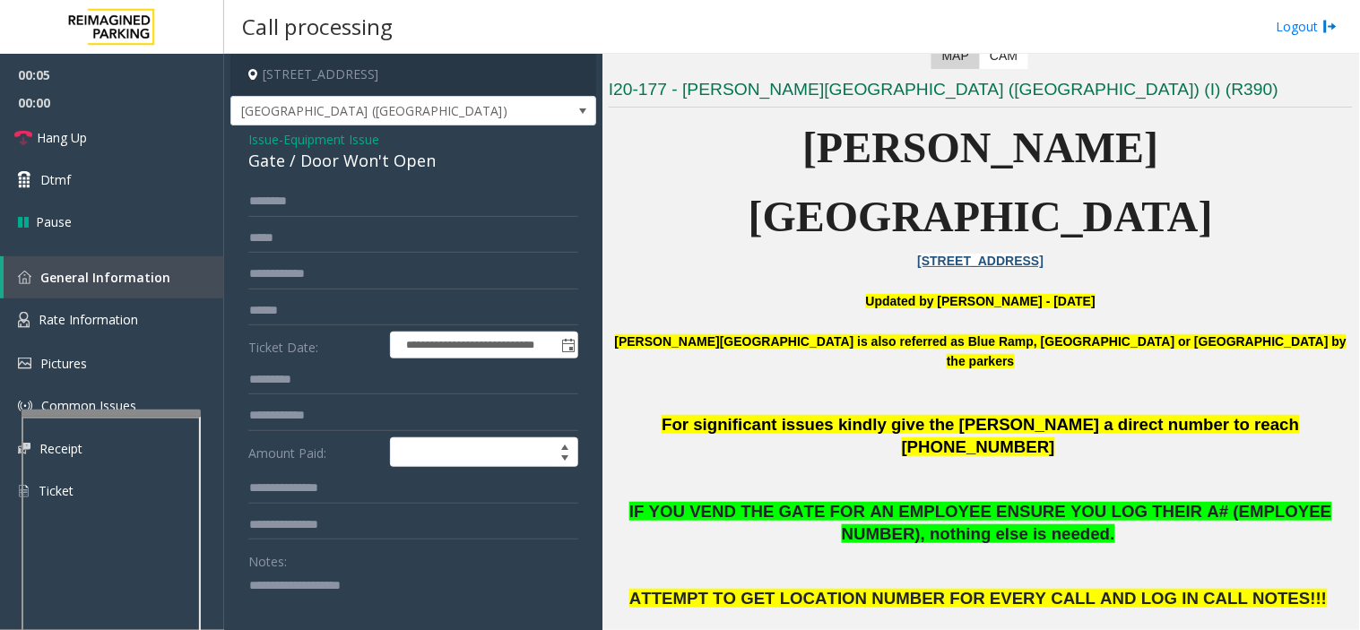
click at [353, 601] on textarea at bounding box center [406, 604] width 316 height 67
click at [255, 149] on div "Gate / Door Won't Open" at bounding box center [413, 161] width 330 height 24
click at [265, 137] on span "Issue" at bounding box center [263, 139] width 30 height 19
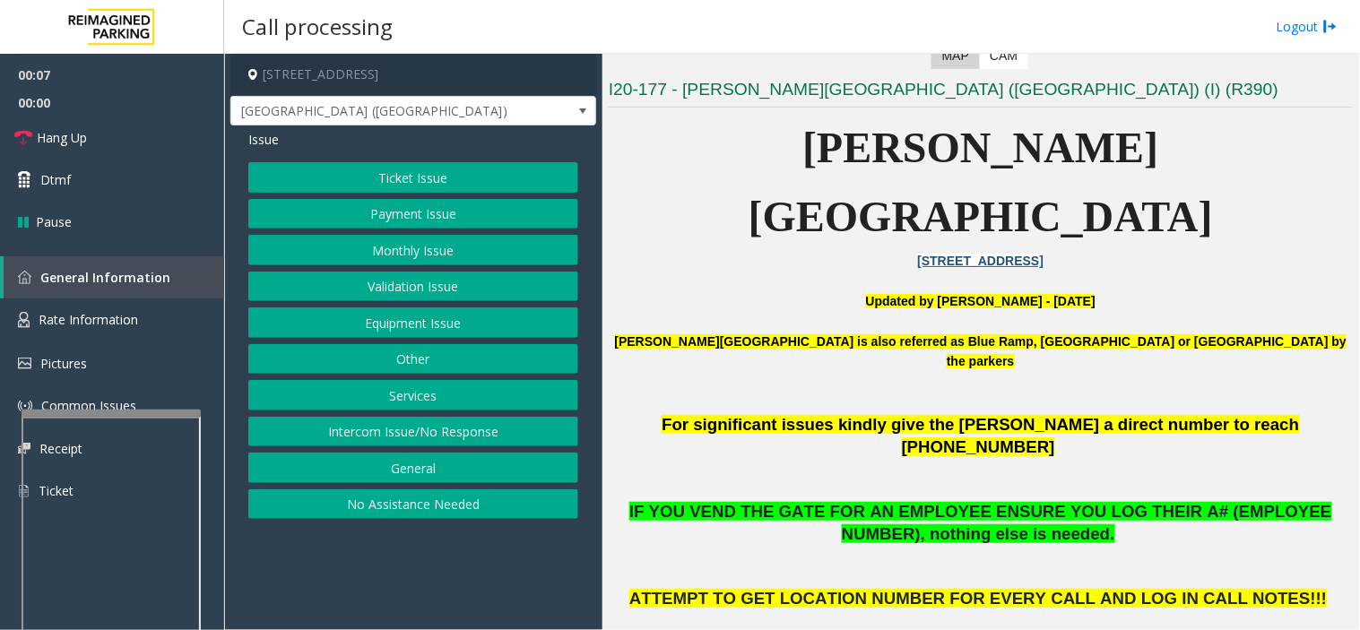
click at [403, 177] on button "Ticket Issue" at bounding box center [413, 177] width 330 height 30
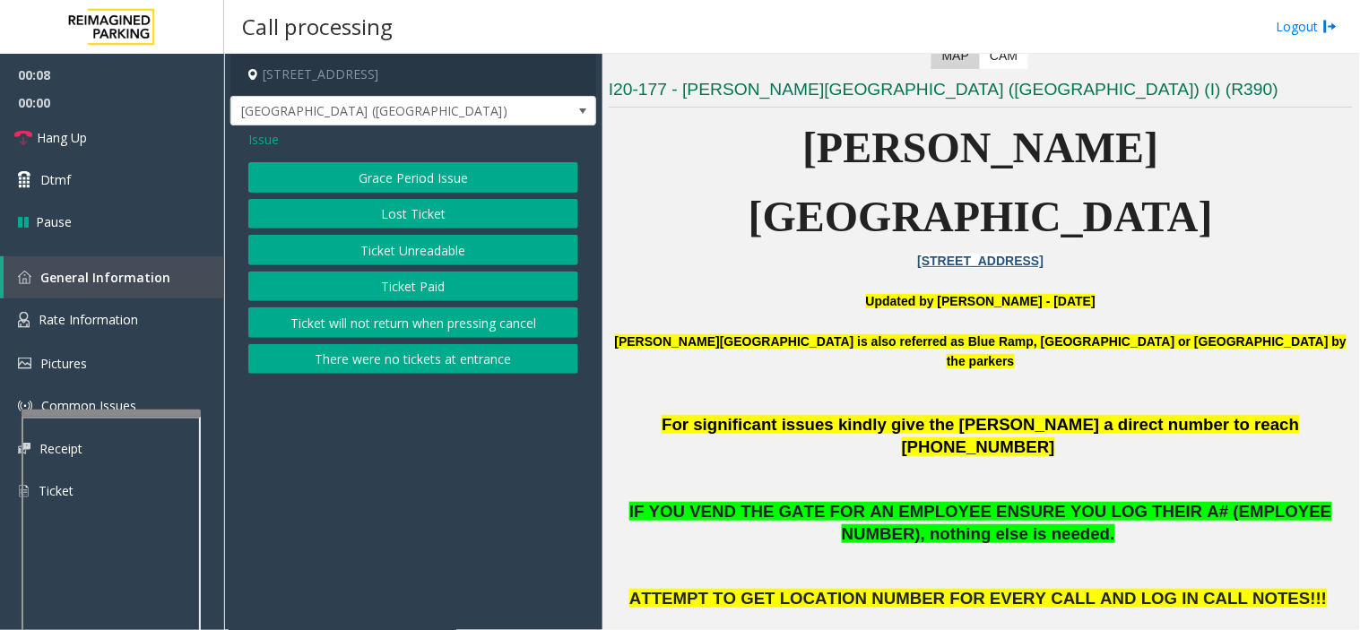
click at [442, 249] on button "Ticket Unreadable" at bounding box center [413, 250] width 330 height 30
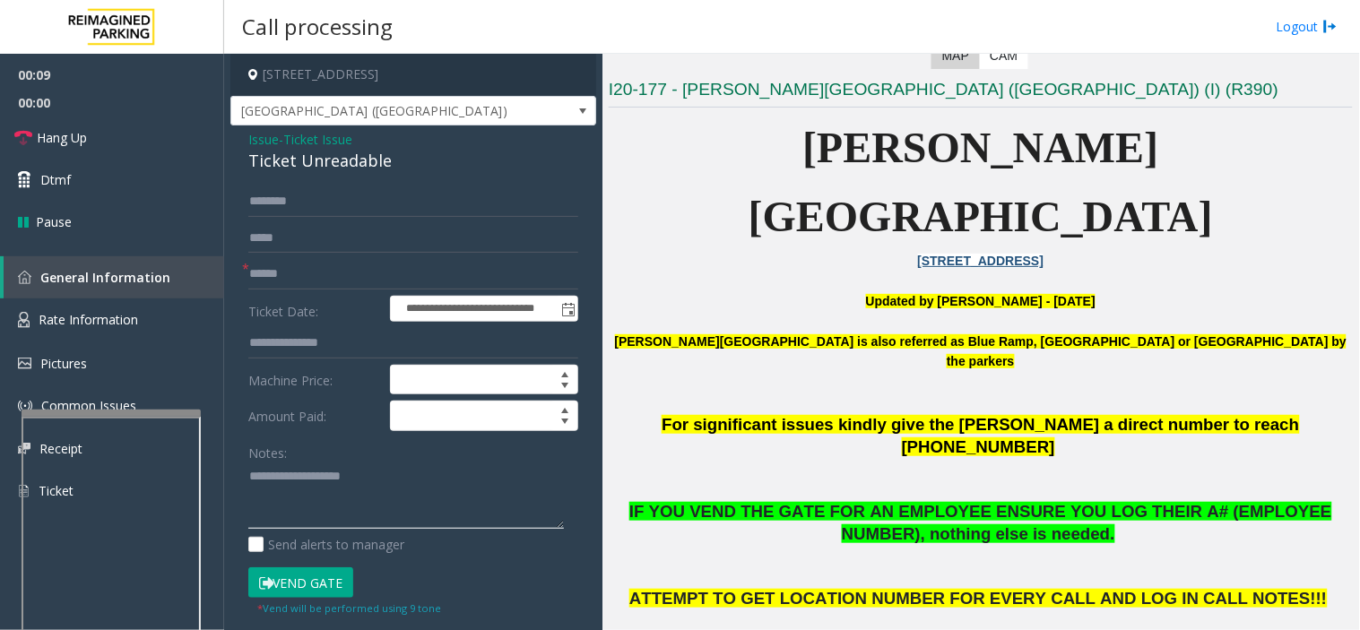
paste textarea "**********"
click at [275, 165] on div "Ticket Unreadable" at bounding box center [413, 161] width 330 height 24
click at [406, 511] on textarea at bounding box center [406, 496] width 316 height 67
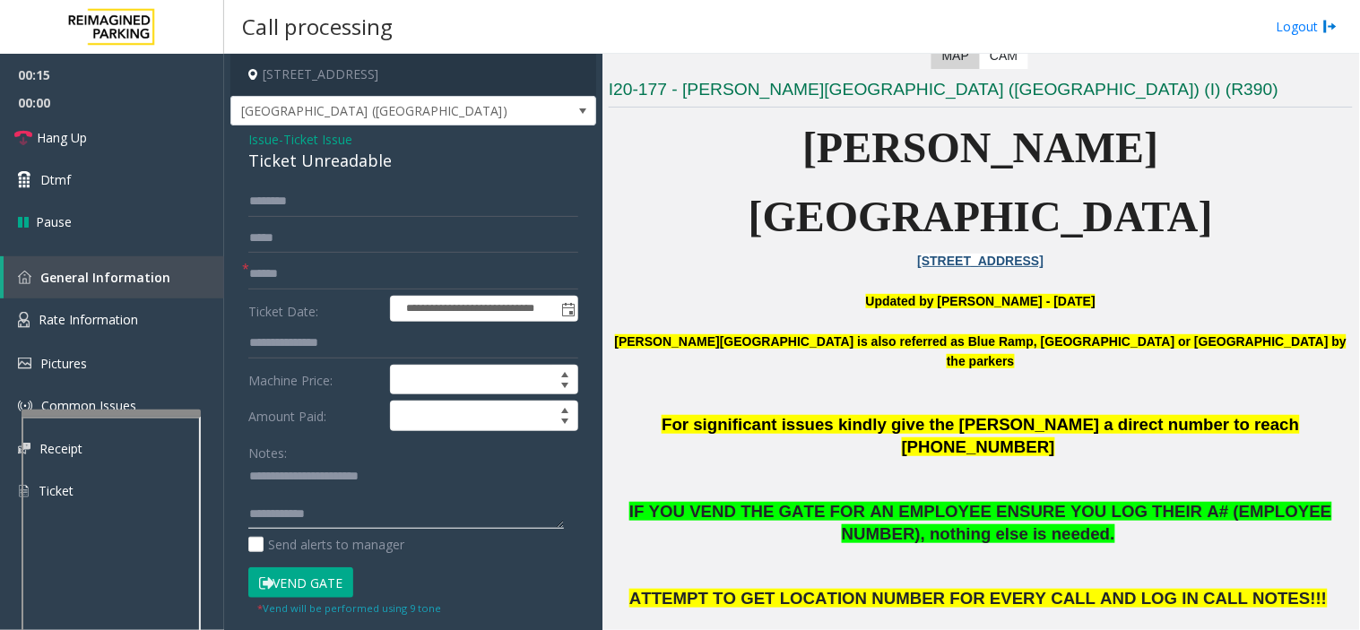
paste textarea "**********"
type textarea "**********"
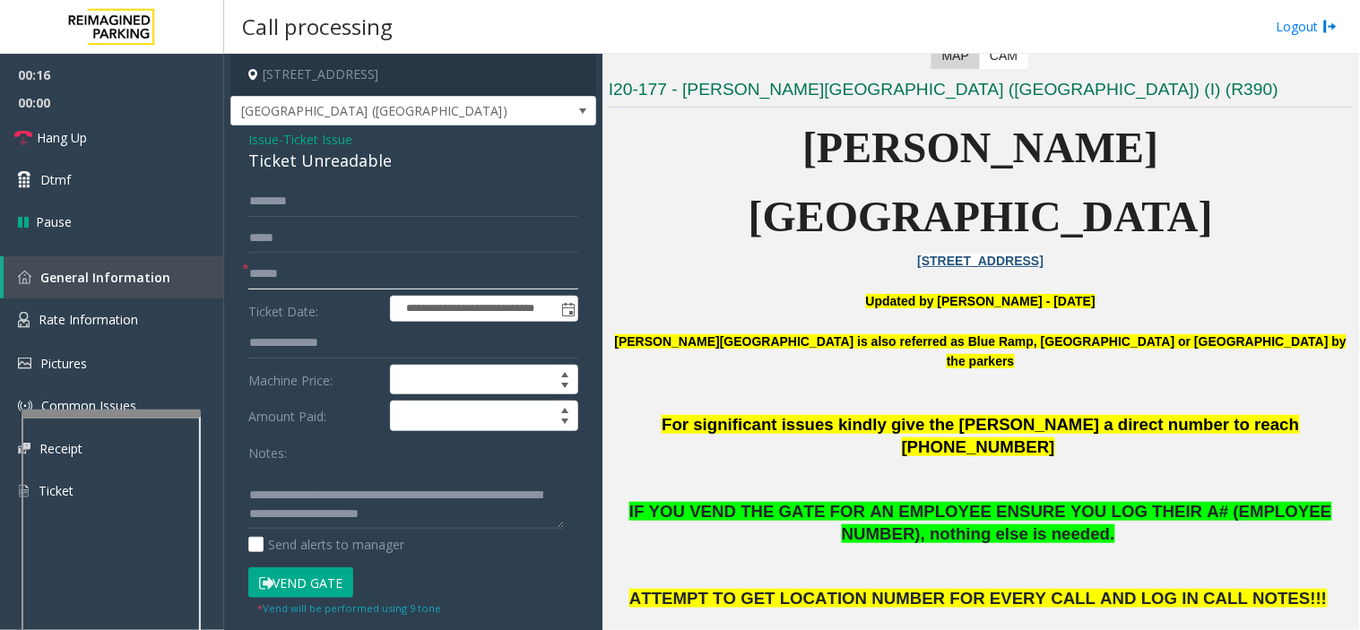
click at [357, 272] on input "text" at bounding box center [413, 274] width 330 height 30
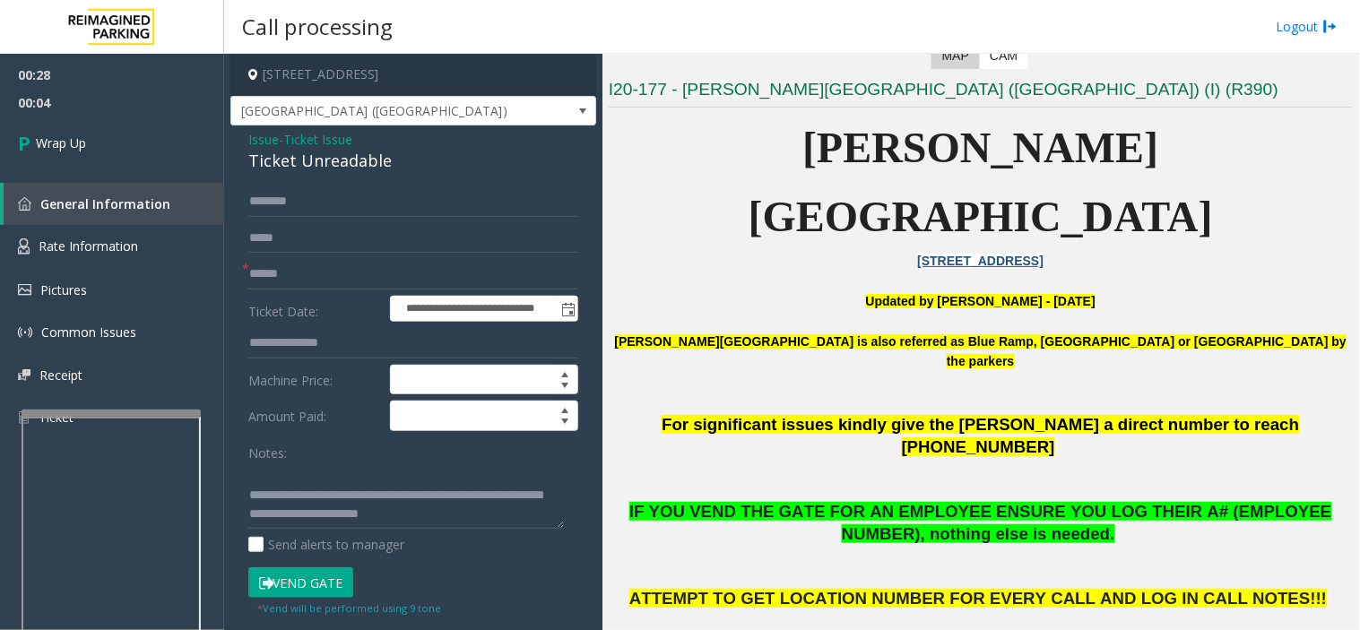
click at [898, 334] on b "[PERSON_NAME][GEOGRAPHIC_DATA] is also referred as Blue Ramp, [GEOGRAPHIC_DATA]…" at bounding box center [981, 351] width 732 height 34
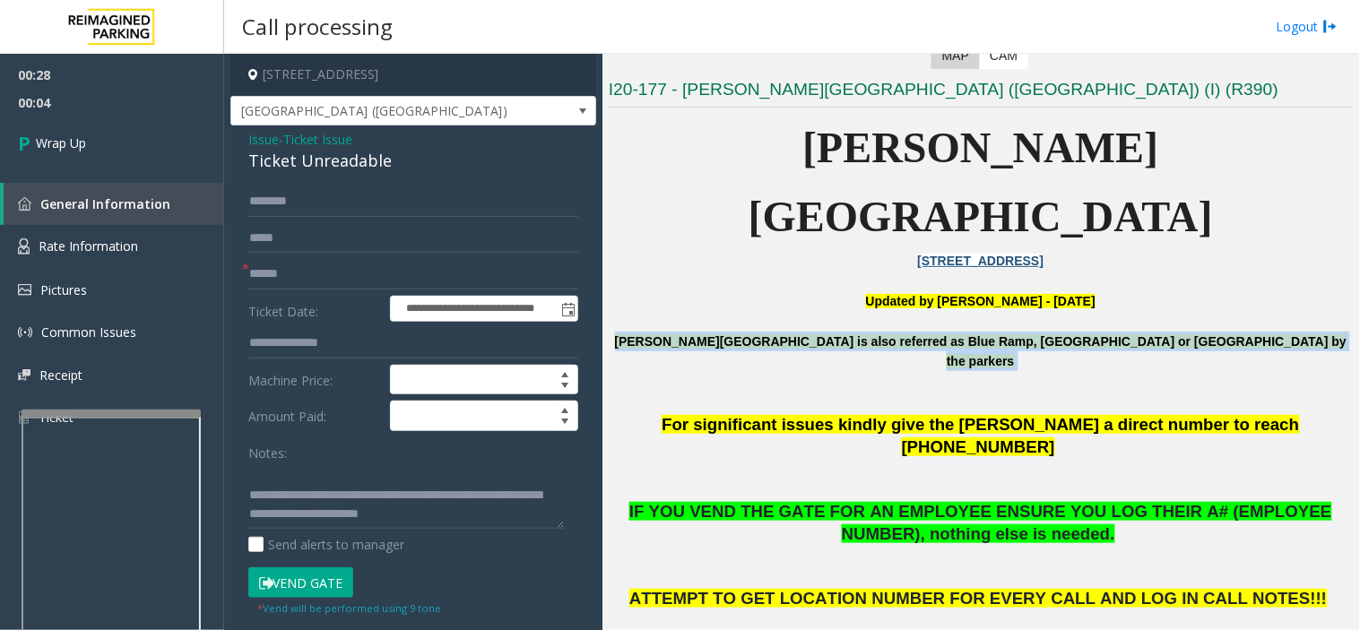
click at [898, 334] on b "[PERSON_NAME][GEOGRAPHIC_DATA] is also referred as Blue Ramp, [GEOGRAPHIC_DATA]…" at bounding box center [981, 351] width 732 height 34
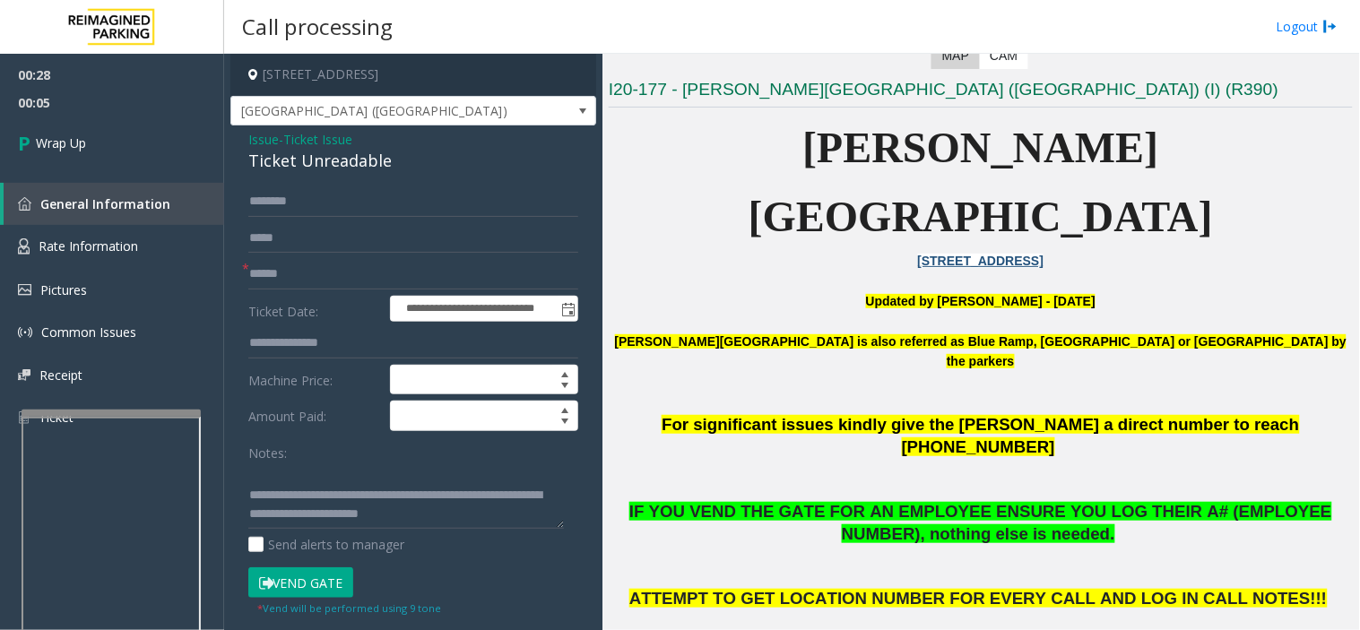
click at [896, 415] on span "For significant issues kindly give the [PERSON_NAME] a direct number to reach […" at bounding box center [979, 435] width 637 height 41
drag, startPoint x: 337, startPoint y: 479, endPoint x: 505, endPoint y: 498, distance: 168.8
click at [505, 498] on textarea at bounding box center [406, 496] width 316 height 67
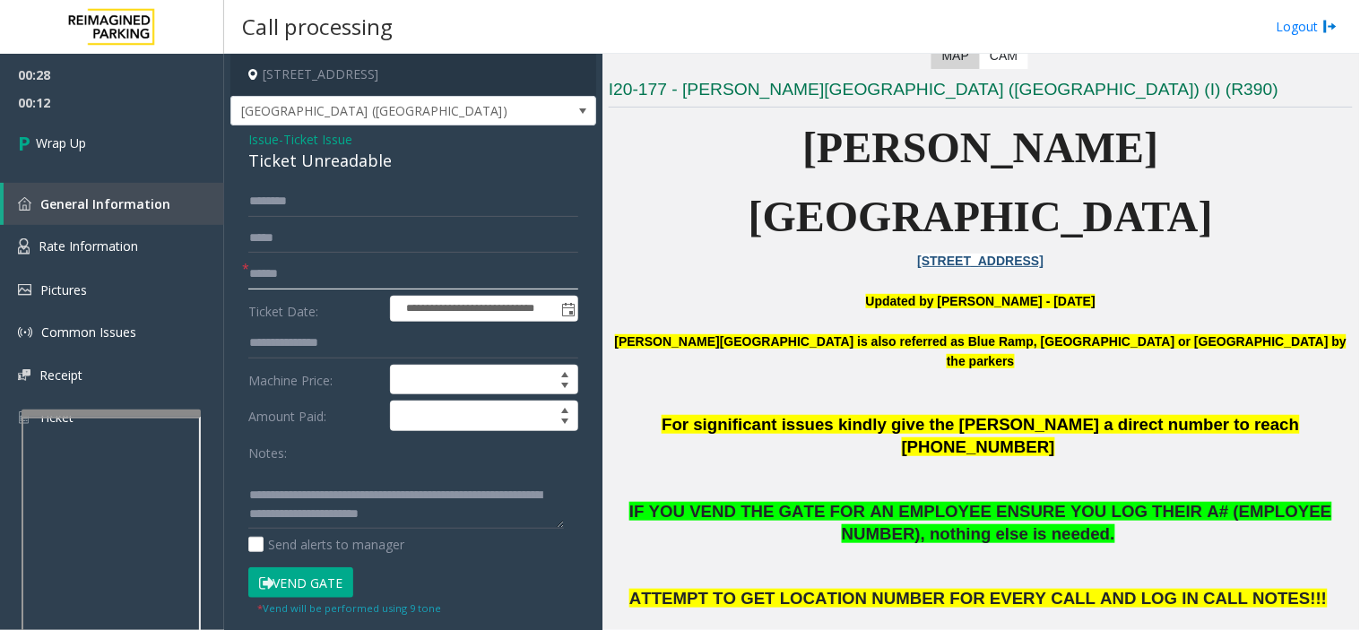
click at [343, 262] on input "text" at bounding box center [413, 274] width 330 height 30
type input "**"
drag, startPoint x: 336, startPoint y: 488, endPoint x: 748, endPoint y: 590, distance: 424.8
click at [746, 589] on div "**********" at bounding box center [791, 342] width 1135 height 576
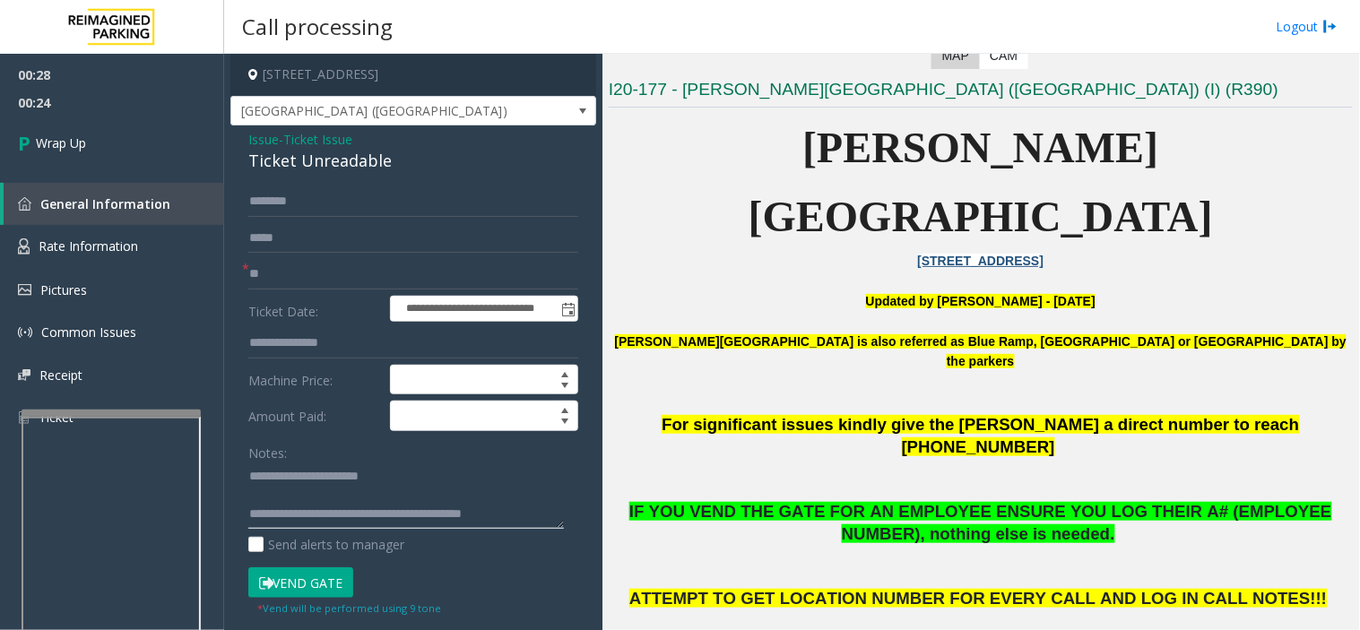
scroll to position [13, 0]
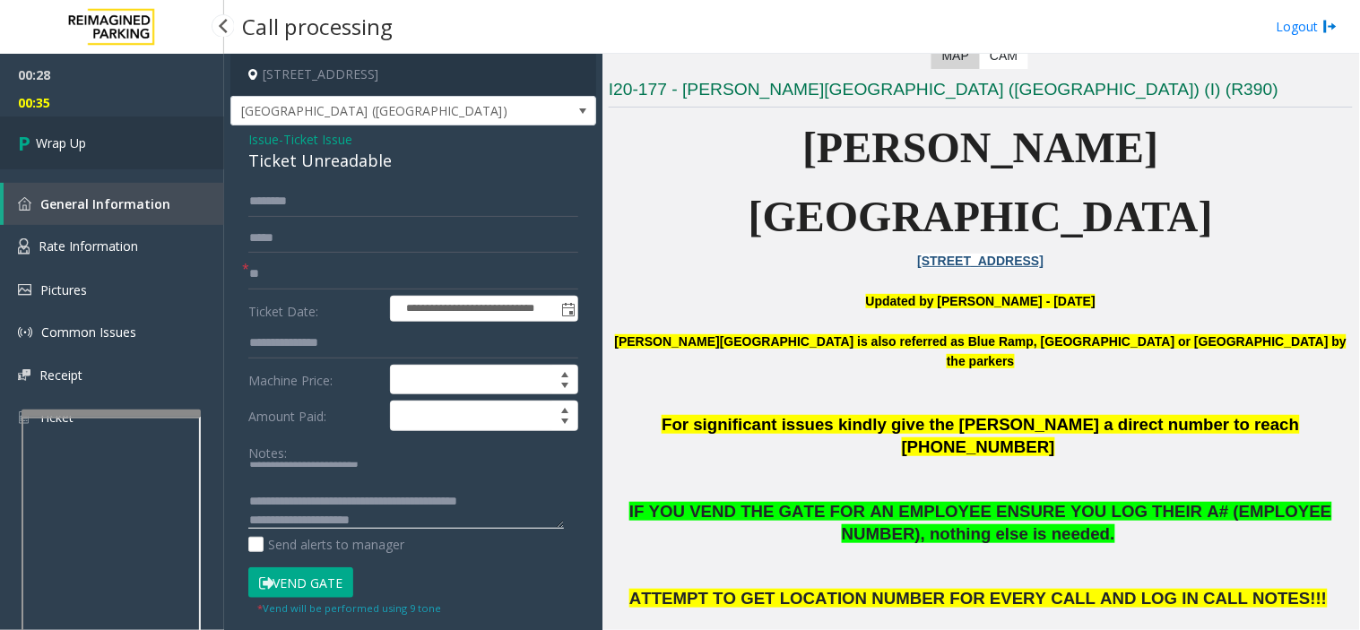
type textarea "**********"
drag, startPoint x: 182, startPoint y: 130, endPoint x: 134, endPoint y: 105, distance: 53.7
click at [182, 130] on link "Wrap Up" at bounding box center [112, 143] width 224 height 53
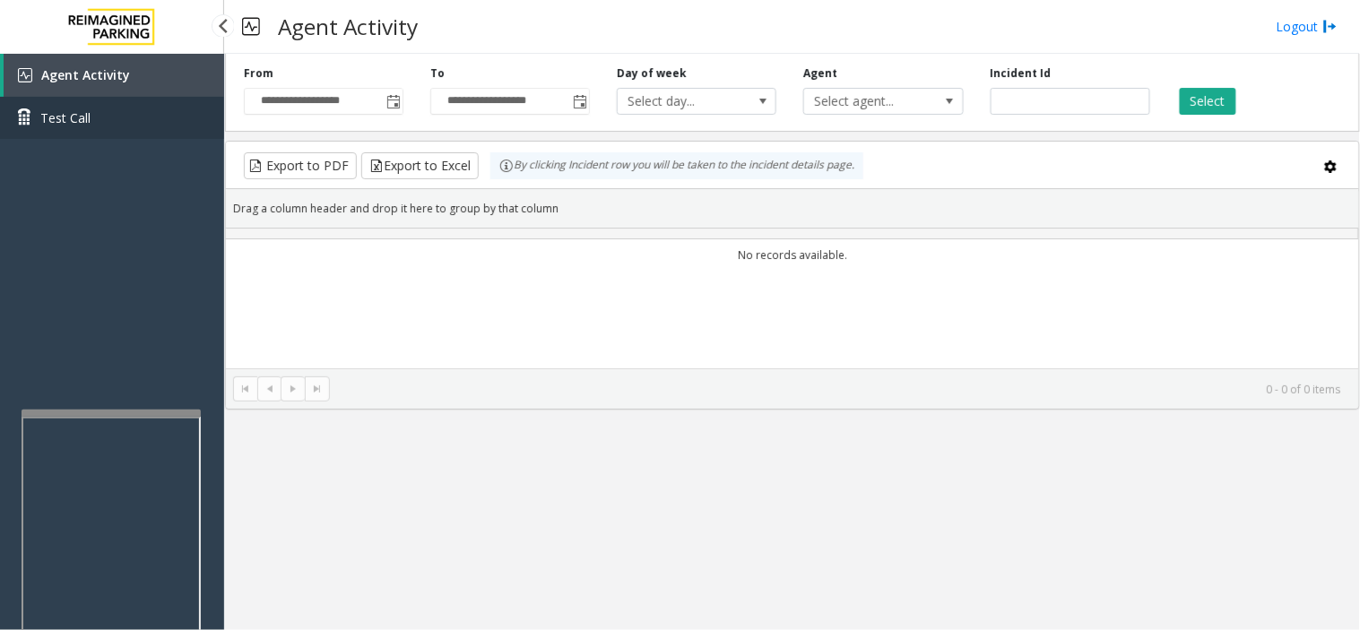
click at [147, 124] on link "Test Call" at bounding box center [112, 118] width 224 height 42
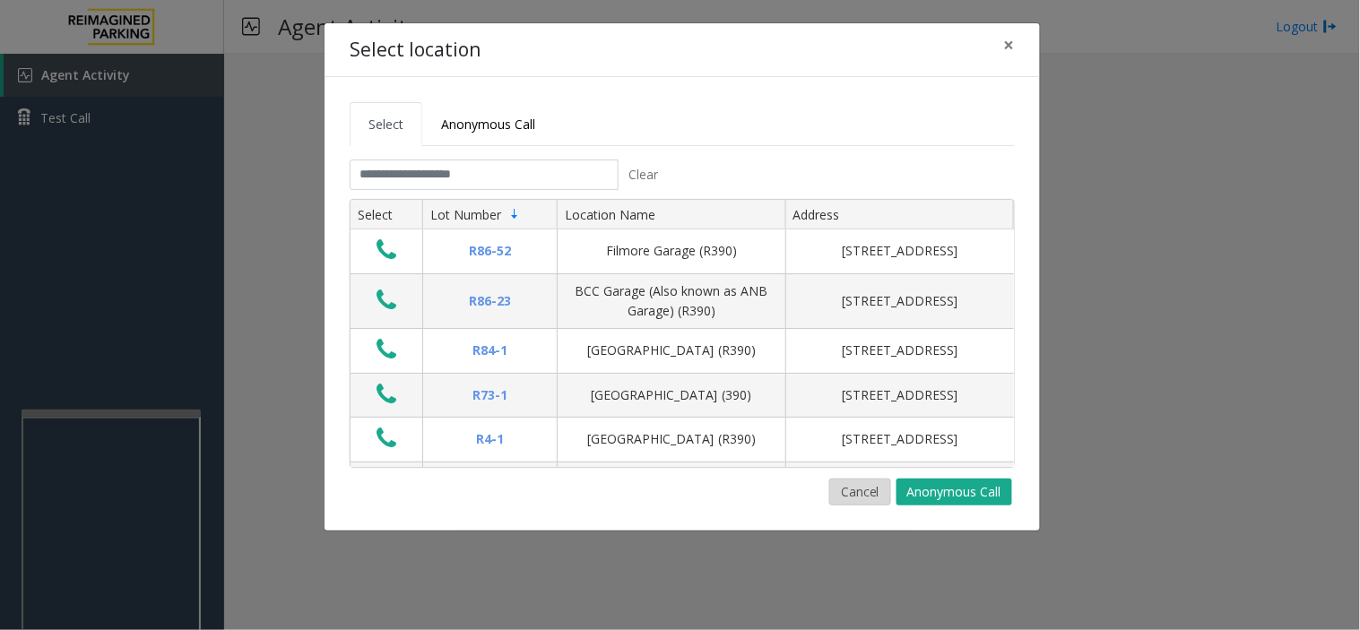
click at [860, 499] on button "Cancel" at bounding box center [860, 492] width 62 height 27
